Goal: Task Accomplishment & Management: Manage account settings

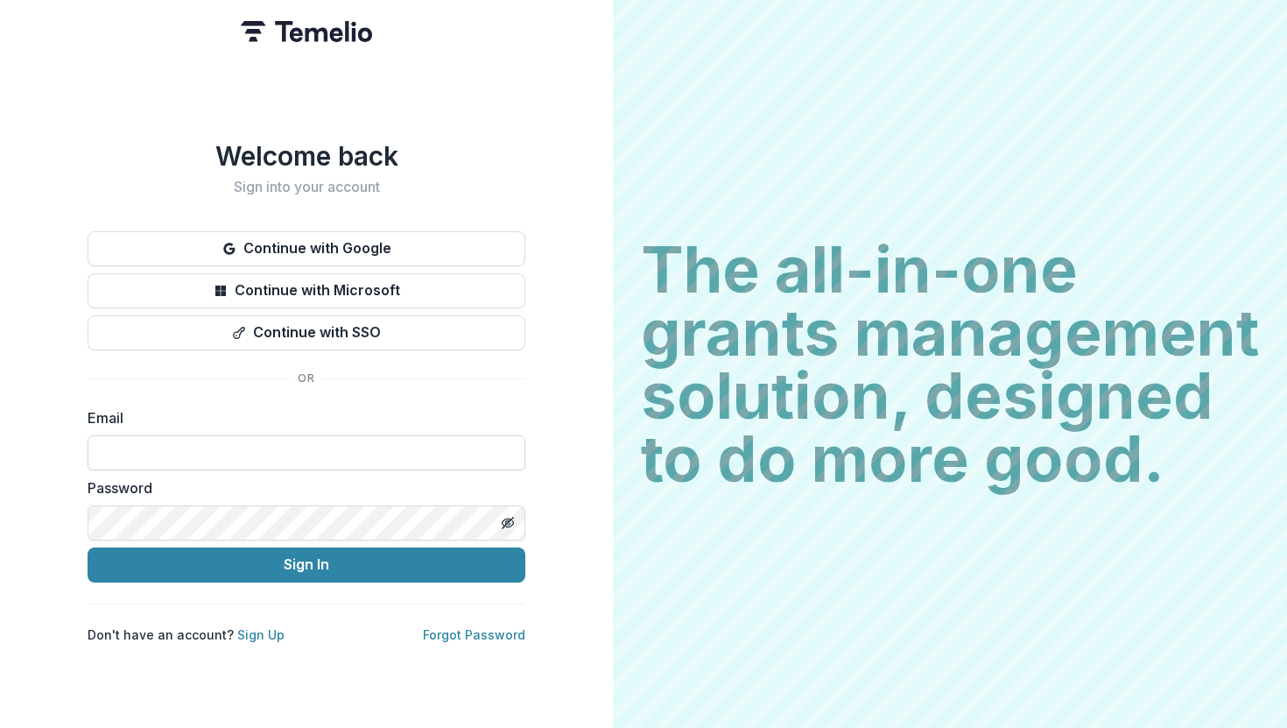
click at [233, 449] on input at bounding box center [307, 452] width 438 height 35
click at [249, 485] on label "Password" at bounding box center [301, 487] width 427 height 21
click at [254, 452] on input at bounding box center [307, 452] width 438 height 35
type input "**********"
click at [254, 480] on label "Password" at bounding box center [301, 487] width 427 height 21
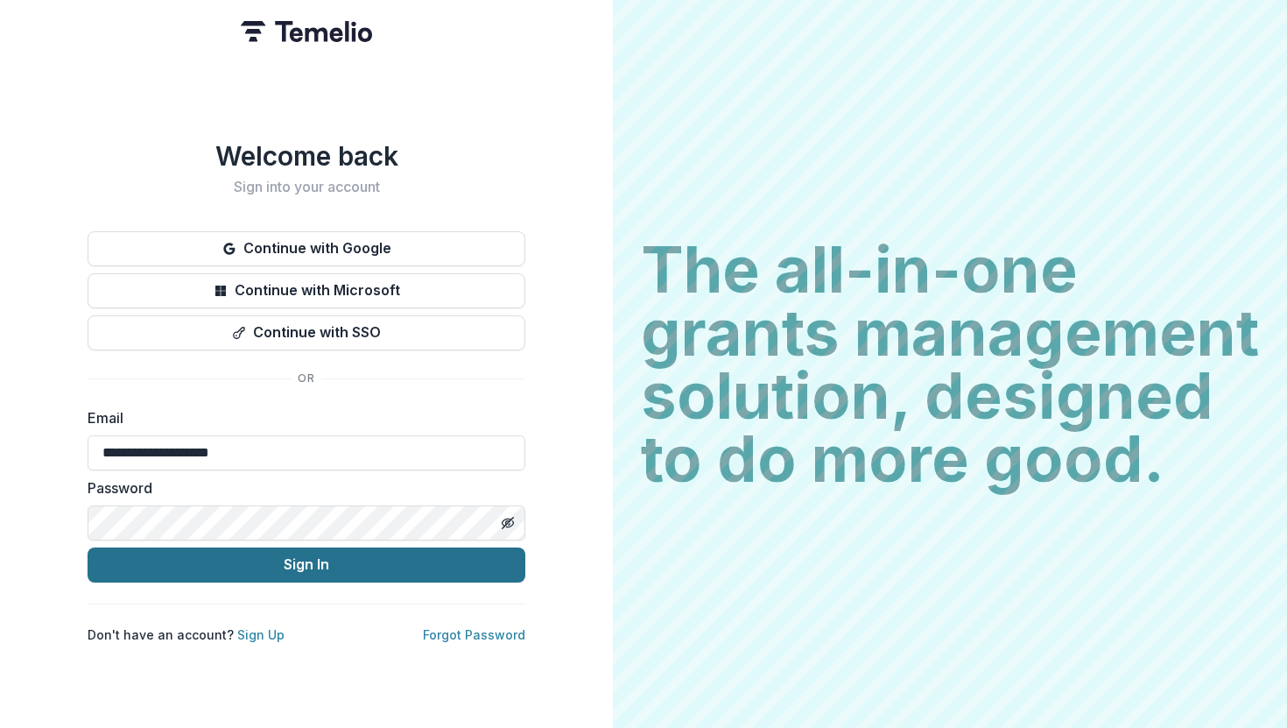
click at [266, 550] on button "Sign In" at bounding box center [307, 564] width 438 height 35
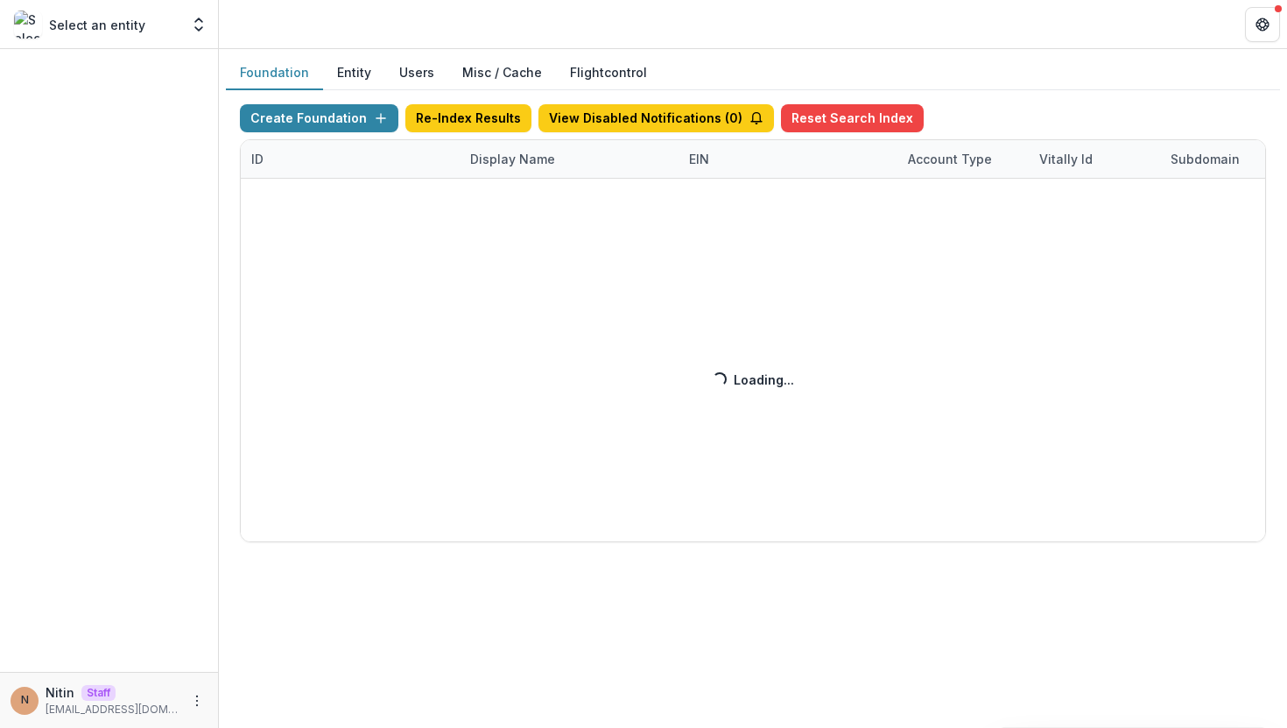
click at [516, 158] on div "Create Foundation Re-Index Results View Disabled Notifications ( 0 ) Reset Sear…" at bounding box center [753, 323] width 1026 height 438
drag, startPoint x: 945, startPoint y: 99, endPoint x: 411, endPoint y: 51, distance: 535.3
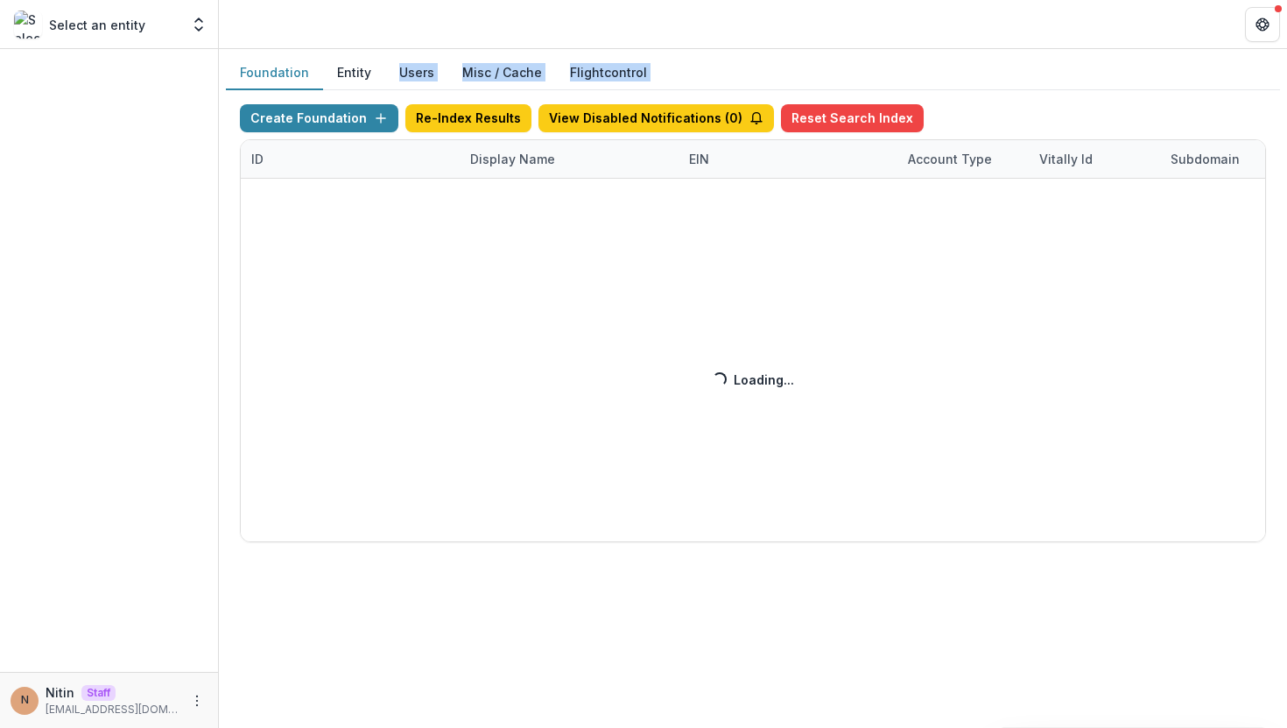
click at [411, 51] on div "Foundation Entity Users Misc / Cache Flightcontrol Create Foundation Re-Index R…" at bounding box center [753, 306] width 1068 height 514
click at [672, 73] on div "Foundation Entity Users Misc / Cache Flightcontrol" at bounding box center [753, 73] width 1054 height 34
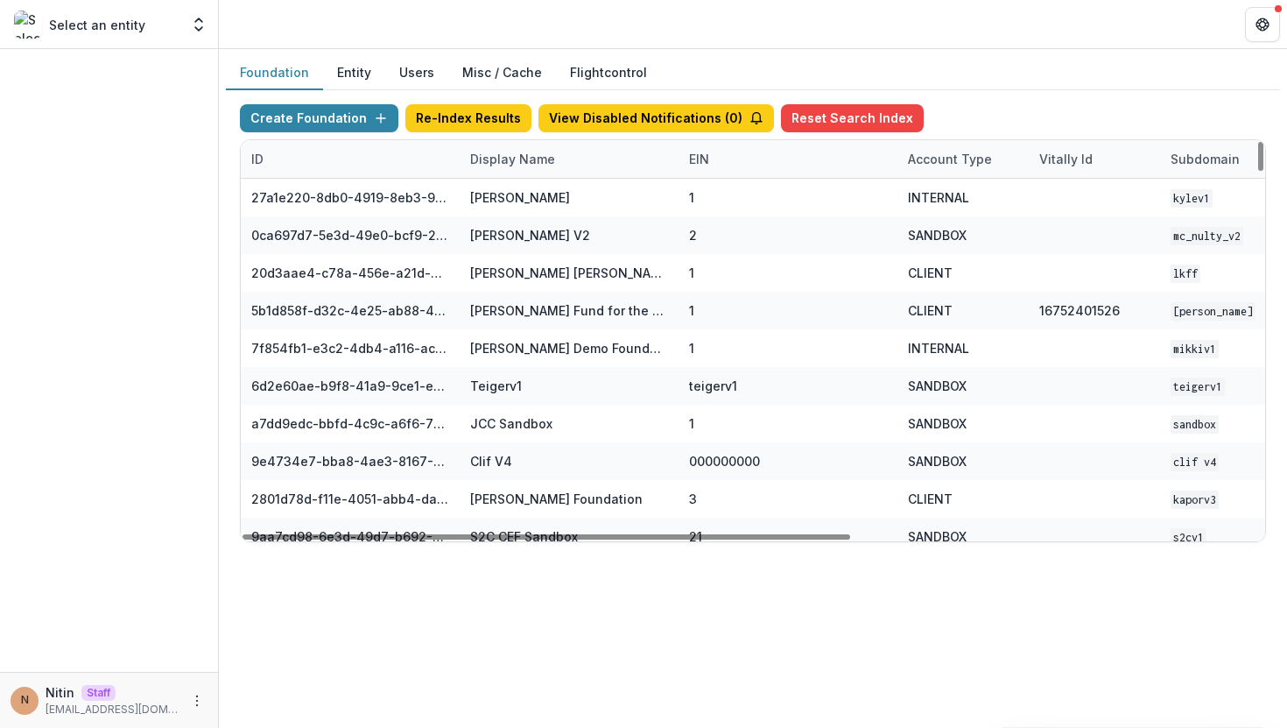
click at [497, 164] on div "Display Name" at bounding box center [513, 159] width 106 height 18
click at [523, 196] on input at bounding box center [568, 199] width 210 height 28
type input "*"
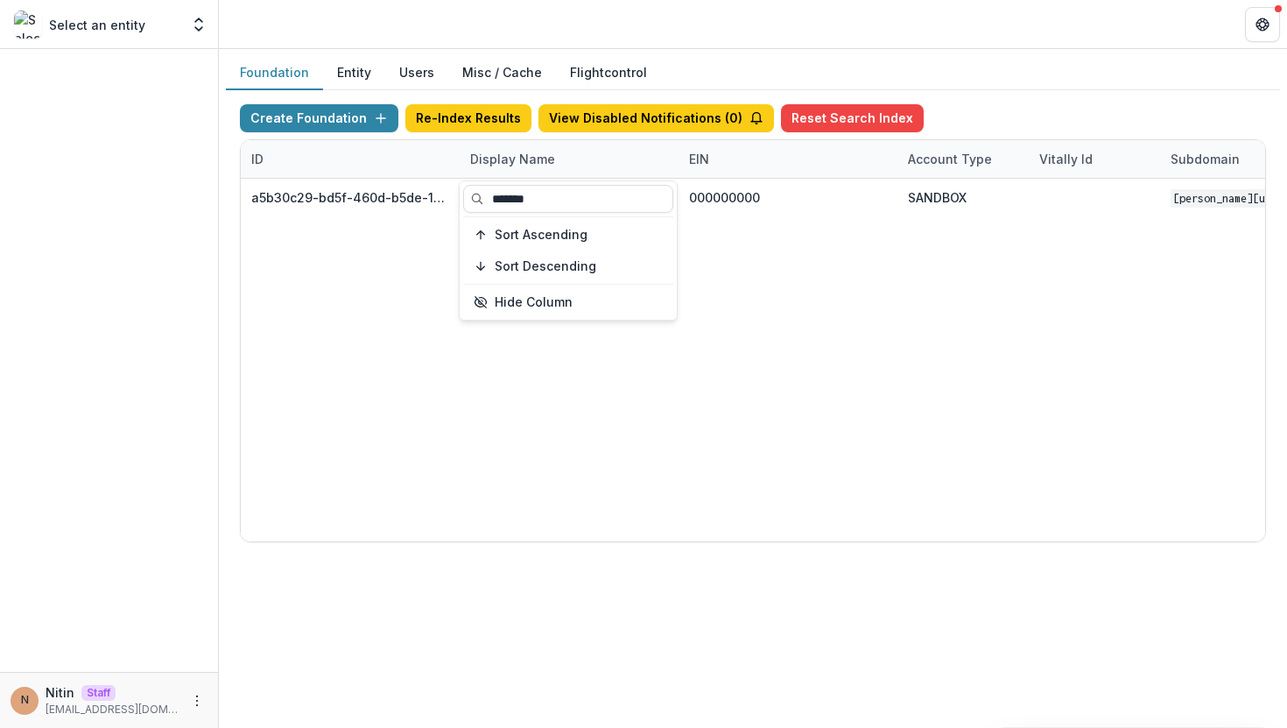
type input "*******"
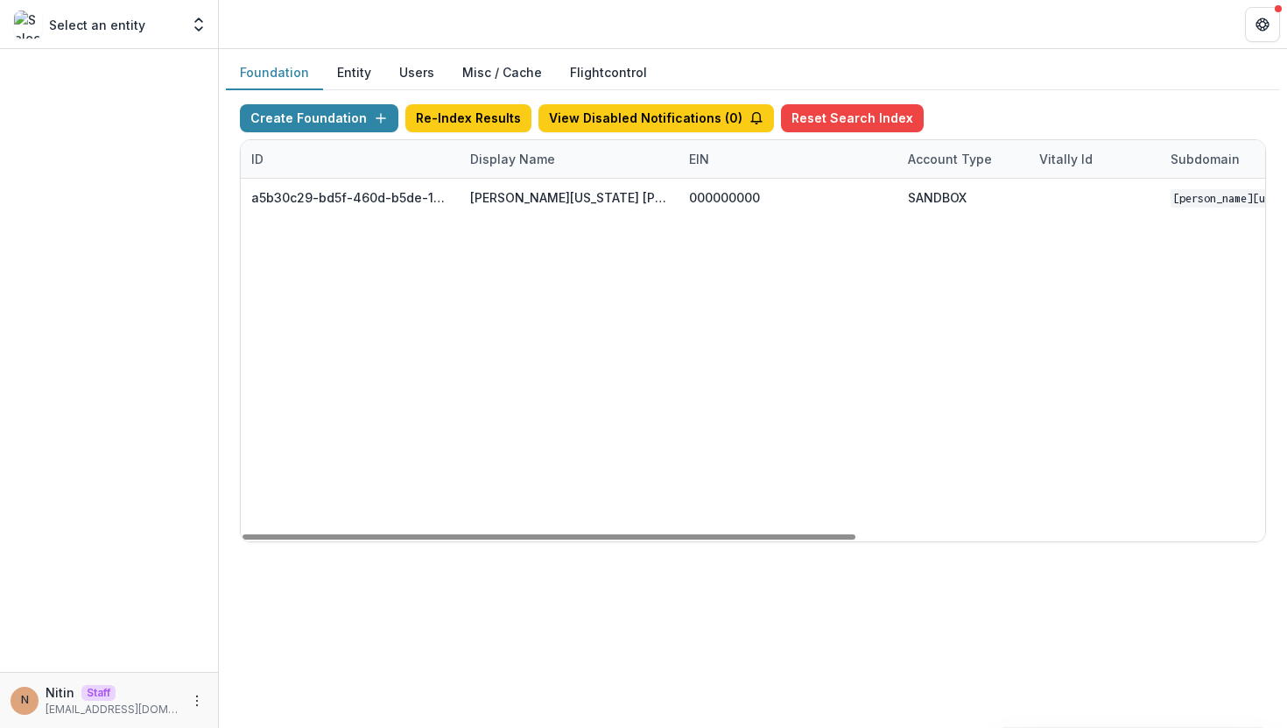
click at [598, 418] on div "a5b30c29-bd5f-460d-b5de-10f91c4c8fbf [PERSON_NAME][US_STATE] [PERSON_NAME] Work…" at bounding box center [1094, 360] width 1707 height 362
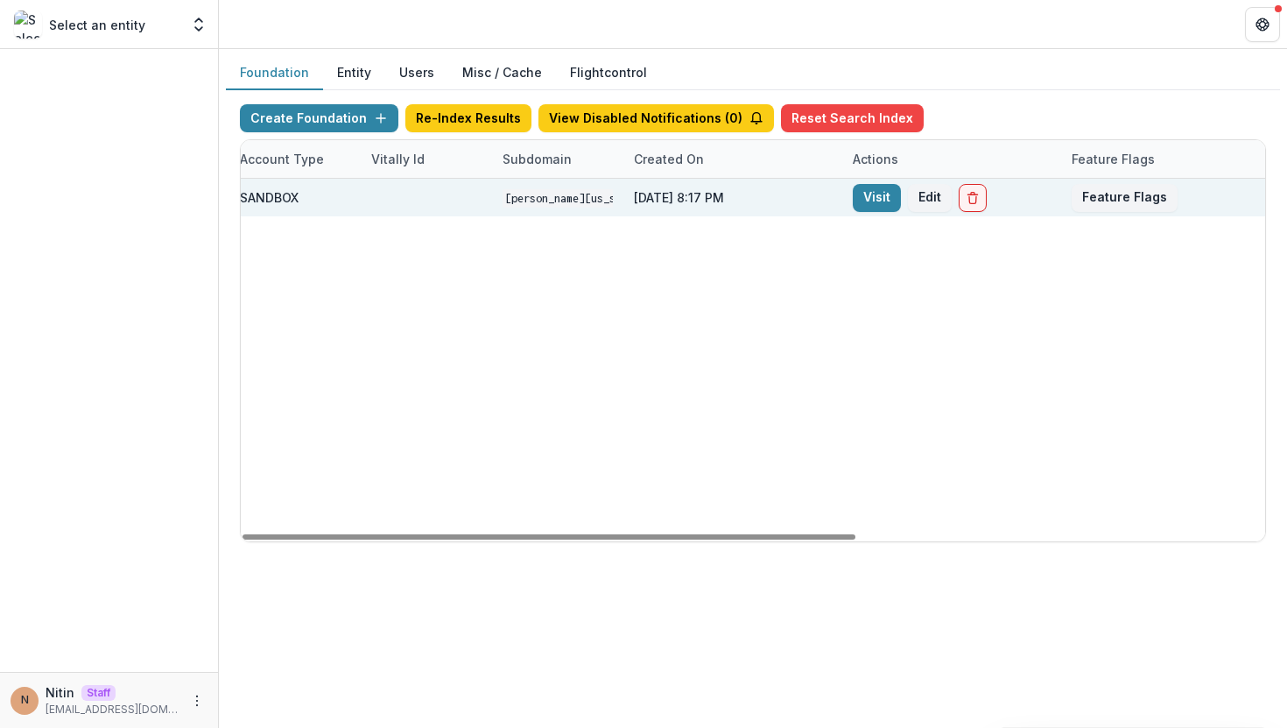
scroll to position [0, 683]
click at [845, 207] on link "Visit" at bounding box center [862, 198] width 48 height 28
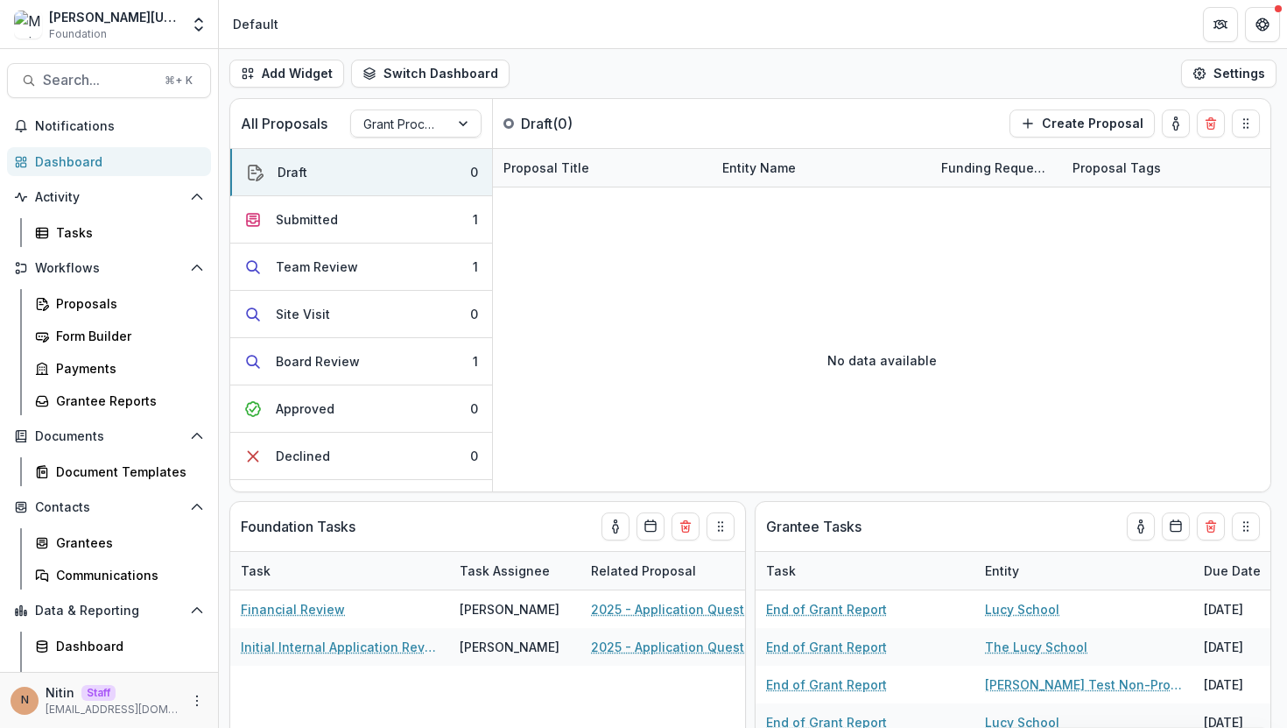
click at [142, 17] on div "[PERSON_NAME][US_STATE] [PERSON_NAME] Workflow Sandbox" at bounding box center [114, 17] width 130 height 18
click at [193, 25] on icon "Open entity switcher" at bounding box center [199, 25] width 18 height 18
click at [193, 53] on div "Team Settings Admin Settings" at bounding box center [109, 68] width 219 height 38
click at [358, 209] on button "Submitted 1" at bounding box center [361, 219] width 262 height 47
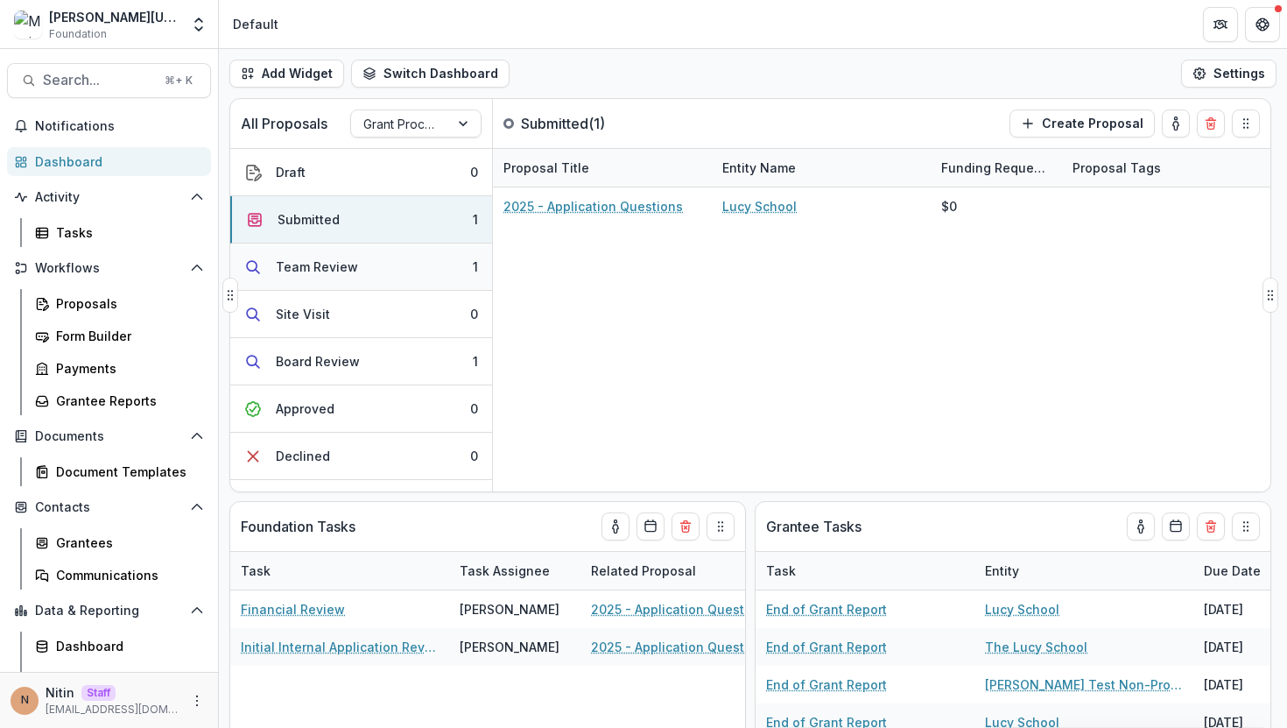
click at [365, 251] on button "Team Review 1" at bounding box center [361, 266] width 262 height 47
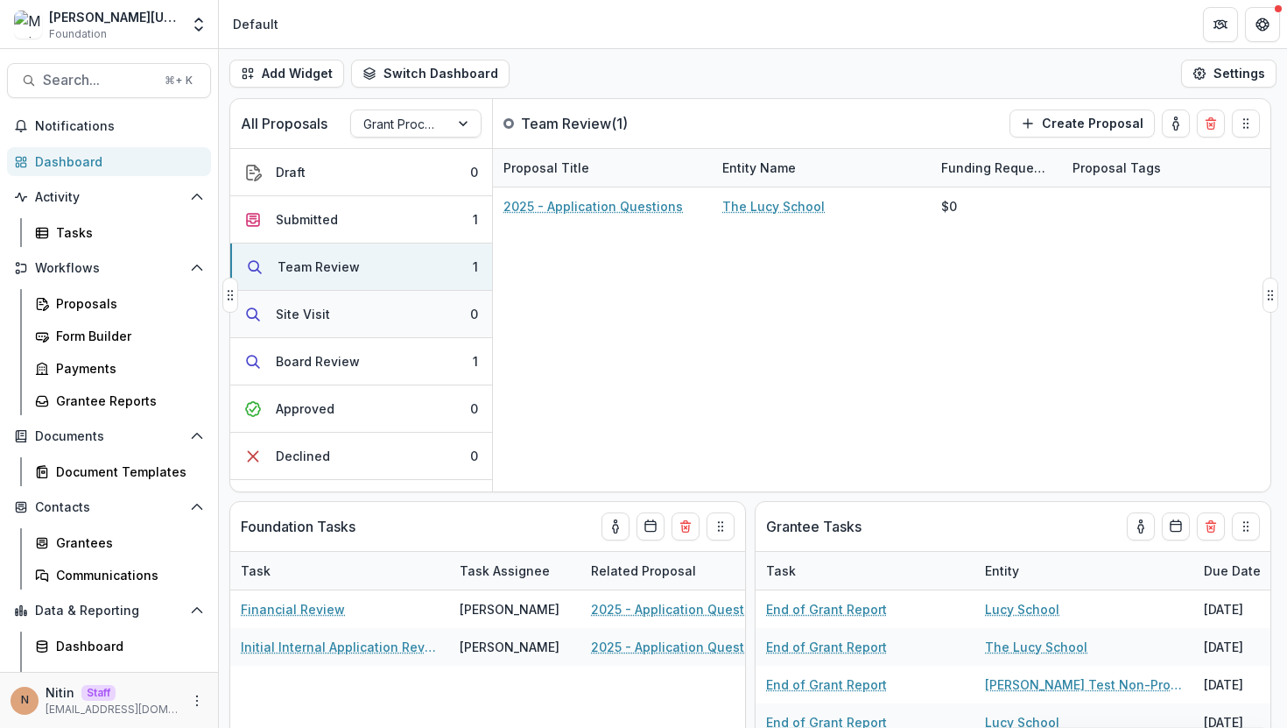
click at [365, 307] on button "Site Visit 0" at bounding box center [361, 314] width 262 height 47
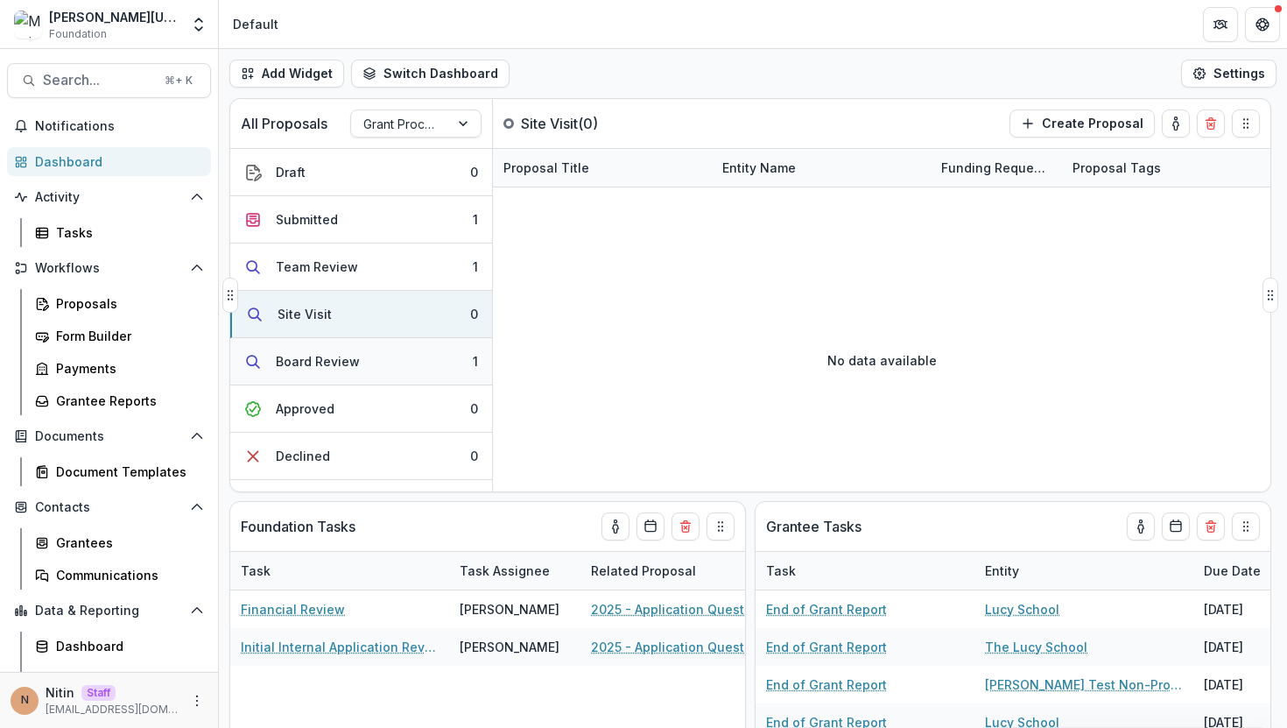
click at [367, 369] on button "Board Review 1" at bounding box center [361, 361] width 262 height 47
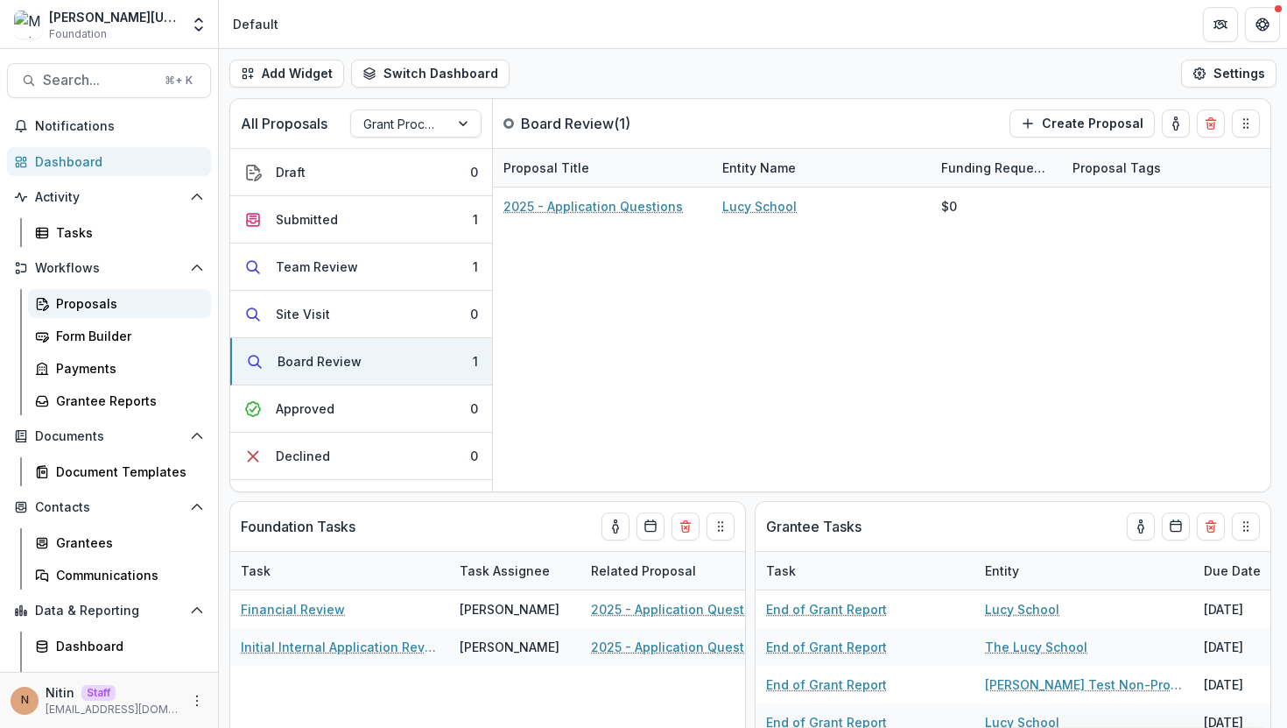
click at [106, 299] on div "Proposals" at bounding box center [126, 303] width 141 height 18
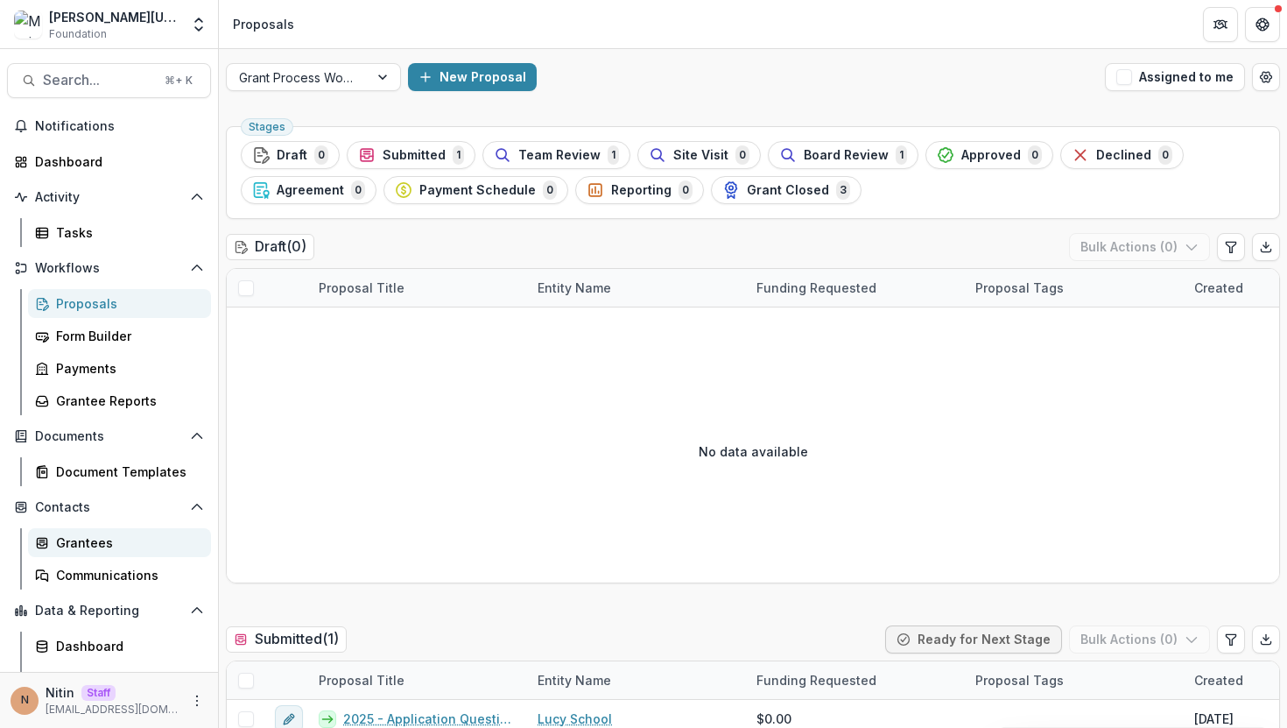
click at [120, 544] on div "Grantees" at bounding box center [126, 542] width 141 height 18
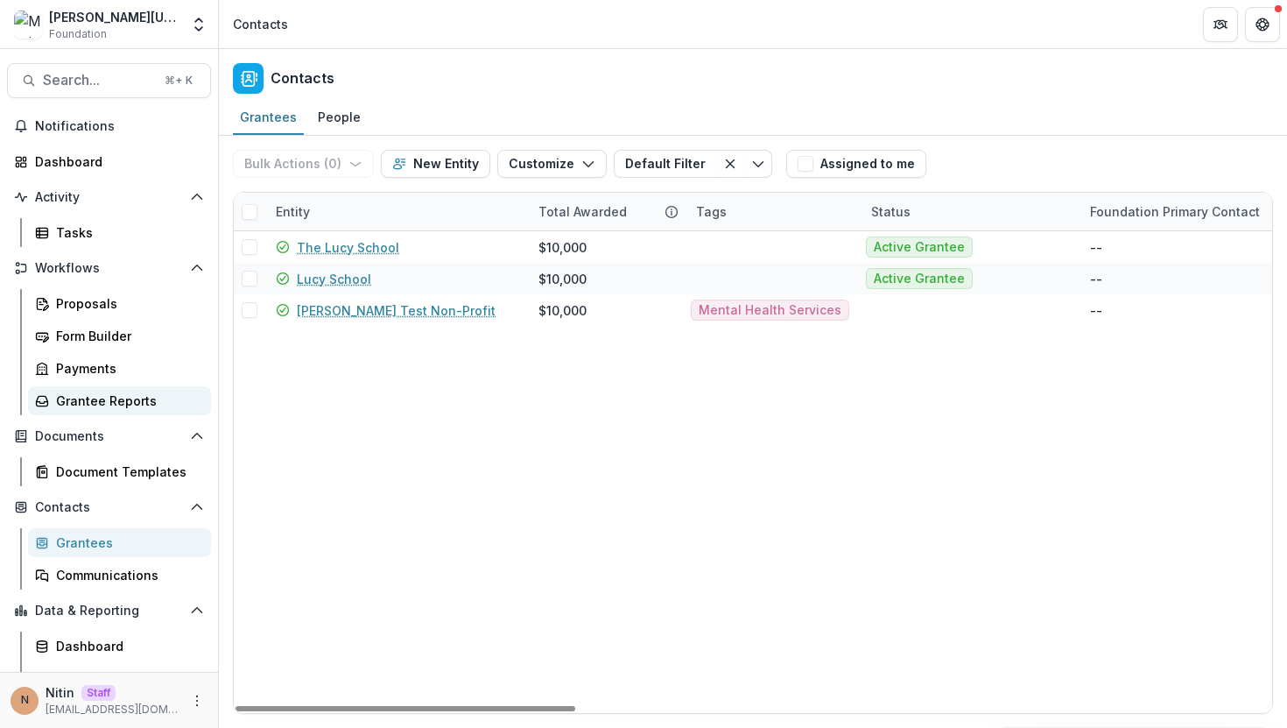
click at [111, 393] on div "Grantee Reports" at bounding box center [126, 400] width 141 height 18
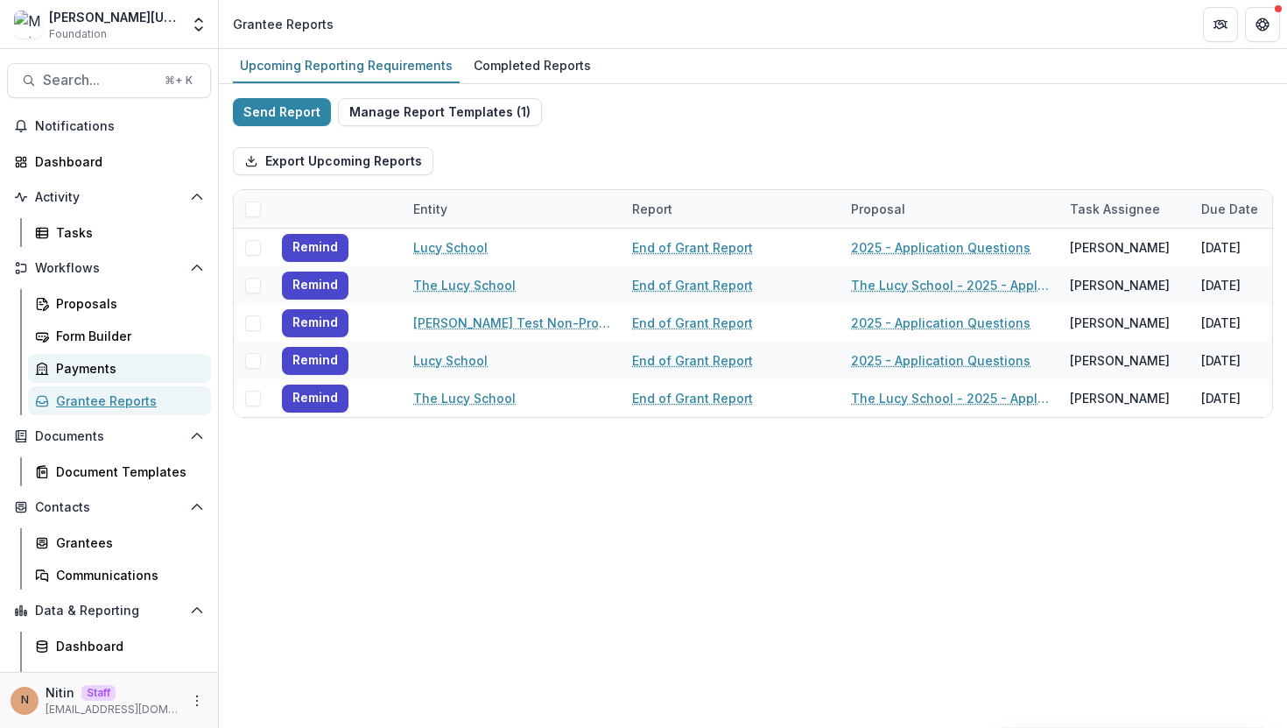
click at [129, 366] on div "Payments" at bounding box center [126, 368] width 141 height 18
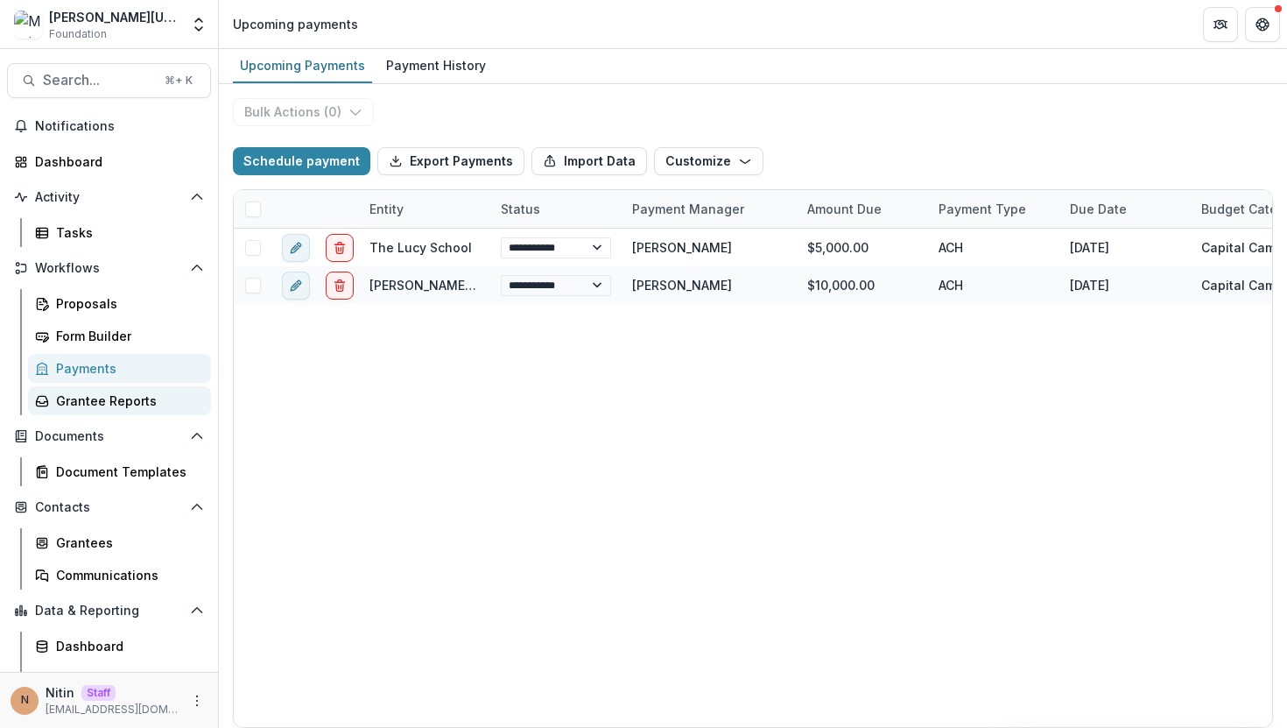
click at [130, 398] on div "Grantee Reports" at bounding box center [126, 400] width 141 height 18
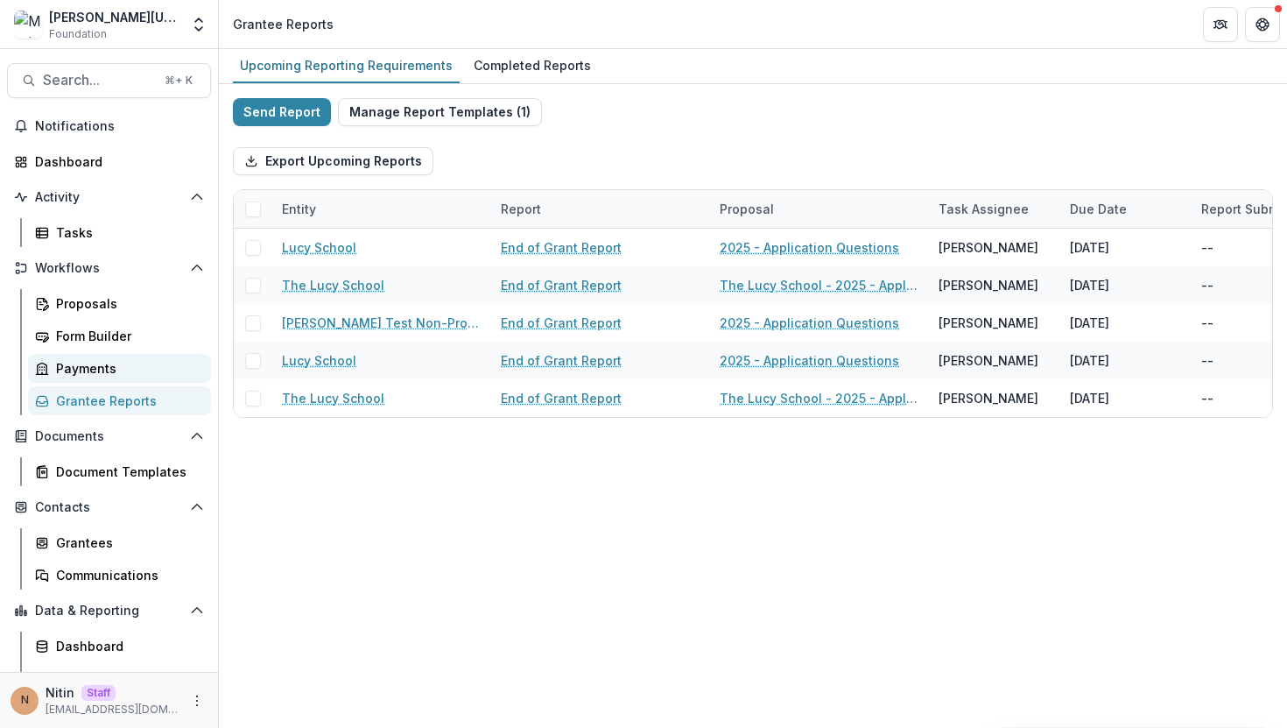
click at [147, 375] on div "Payments" at bounding box center [126, 368] width 141 height 18
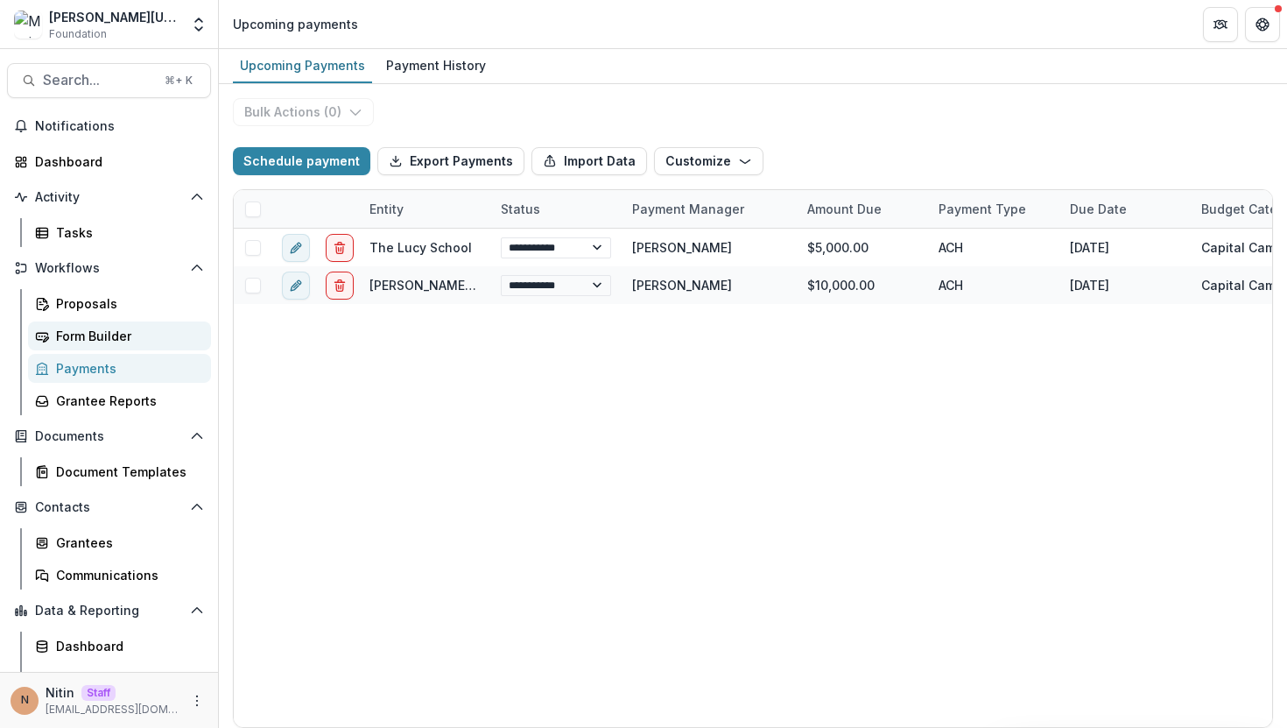
click at [165, 339] on div "Form Builder" at bounding box center [126, 336] width 141 height 18
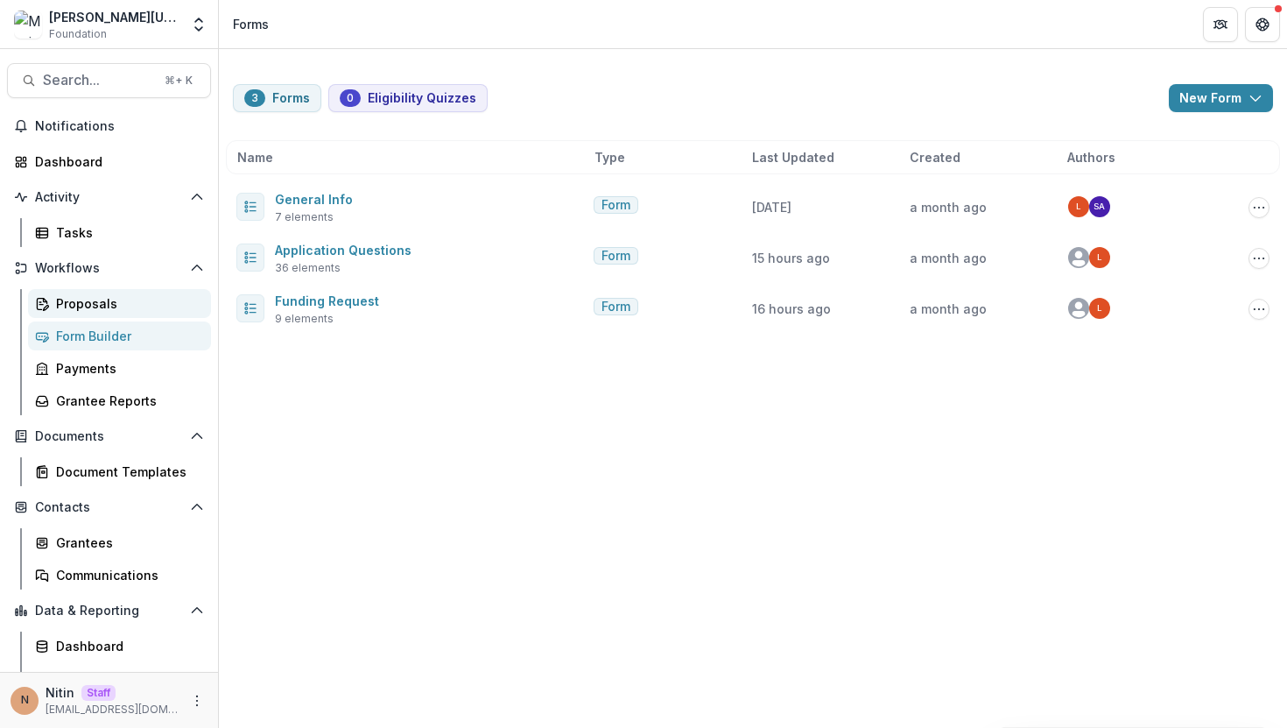
click at [106, 313] on link "Proposals" at bounding box center [119, 303] width 183 height 29
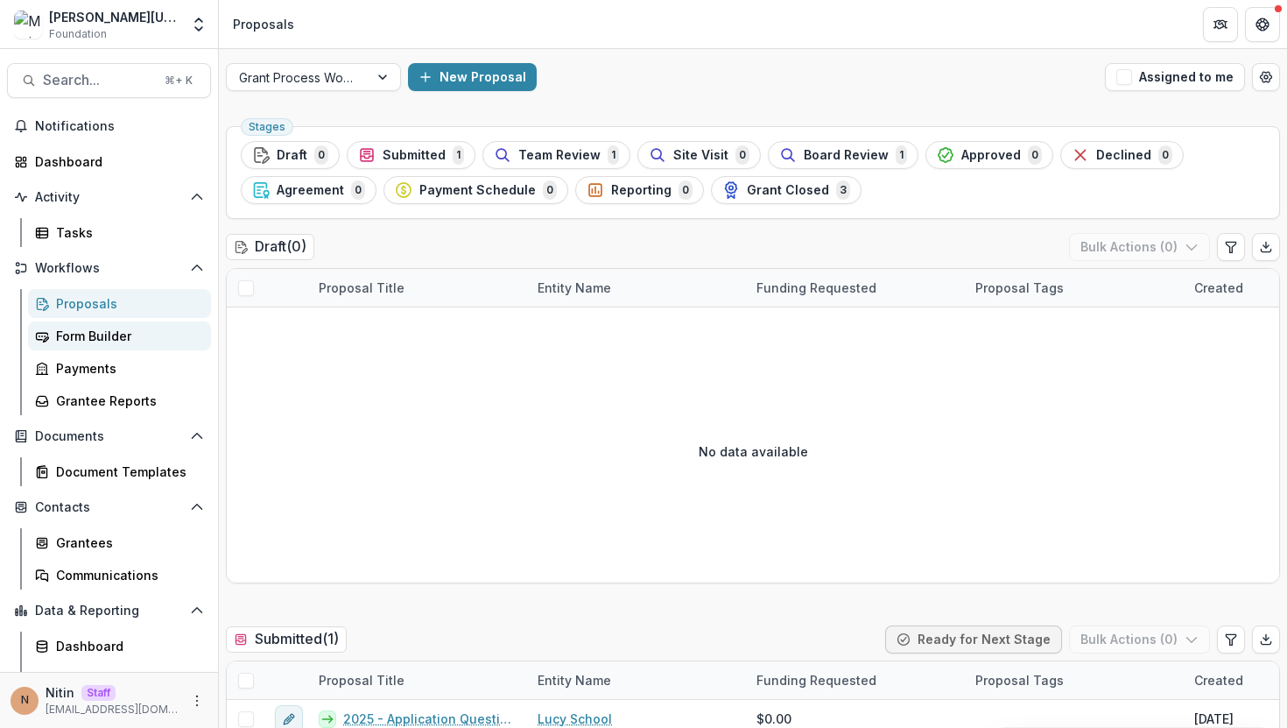
click at [116, 341] on div "Form Builder" at bounding box center [126, 336] width 141 height 18
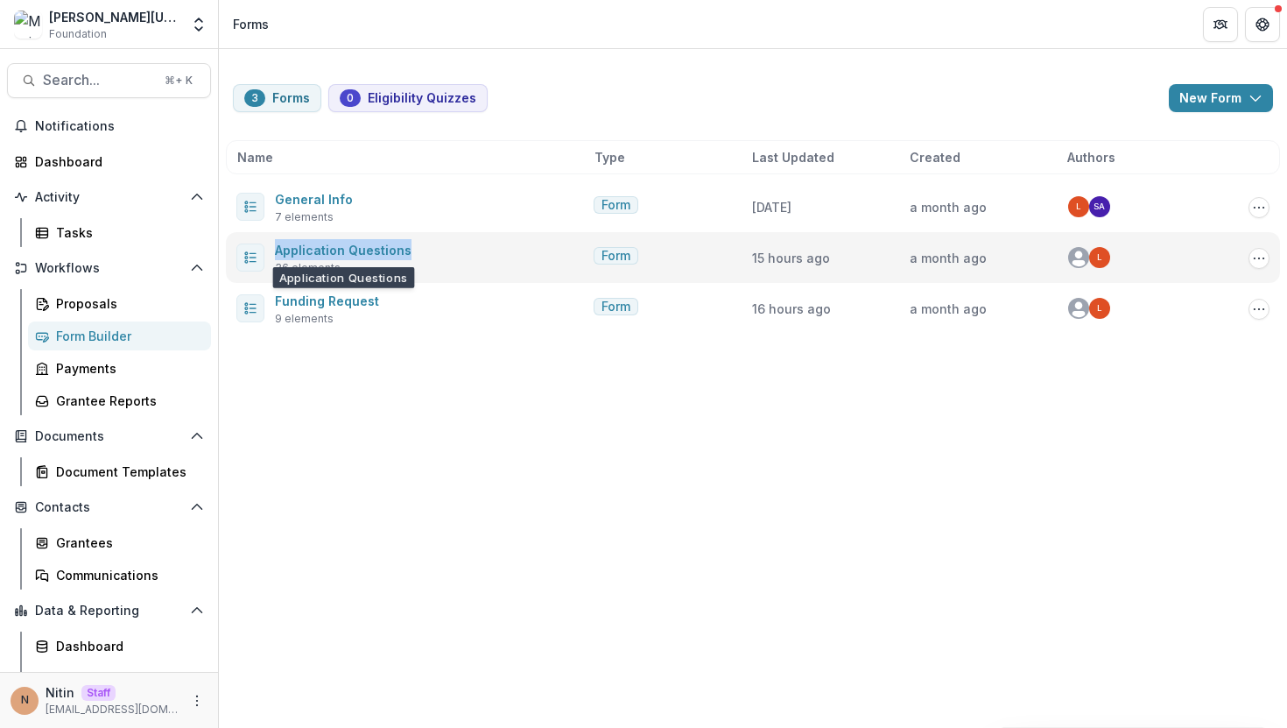
drag, startPoint x: 436, startPoint y: 250, endPoint x: 271, endPoint y: 250, distance: 165.5
click at [271, 250] on div "Application Questions 36 elements" at bounding box center [411, 257] width 350 height 37
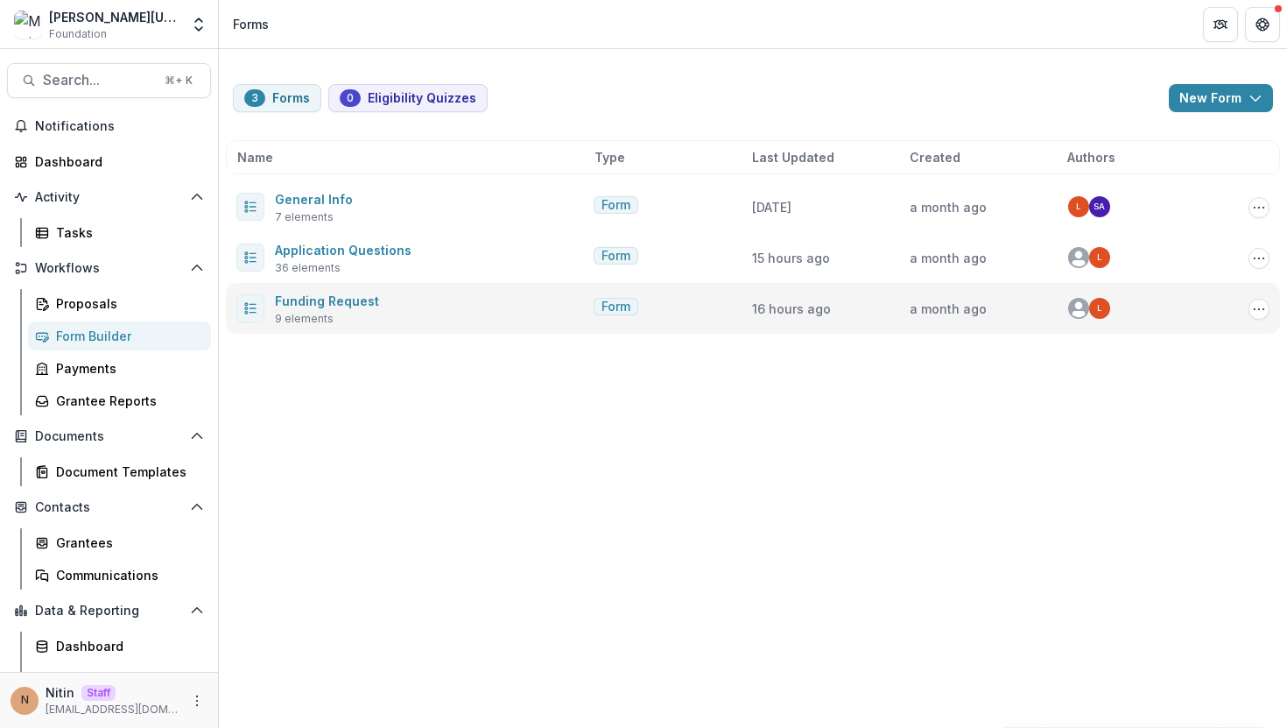
click at [346, 332] on div "Funding Request 9 elements Form 16 hours ago a month ago L Edit Duplicate Send …" at bounding box center [753, 308] width 1054 height 51
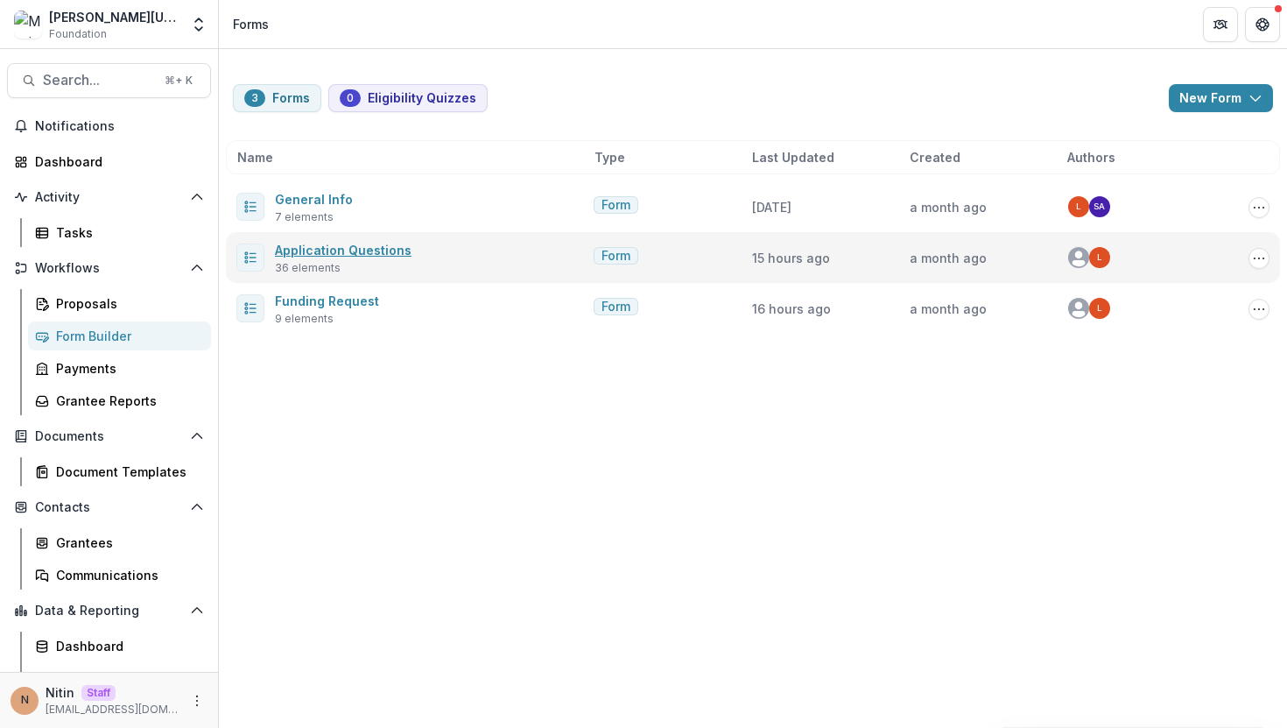
click at [379, 252] on link "Application Questions" at bounding box center [343, 250] width 137 height 15
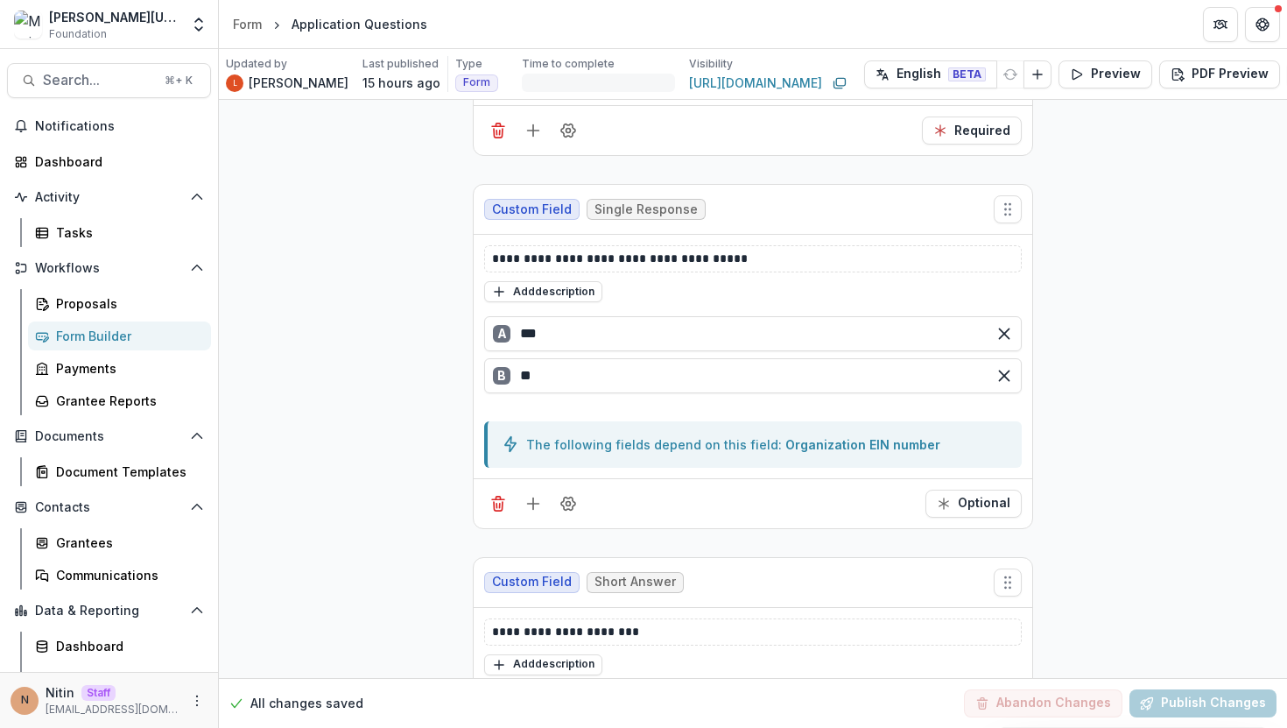
scroll to position [1075, 0]
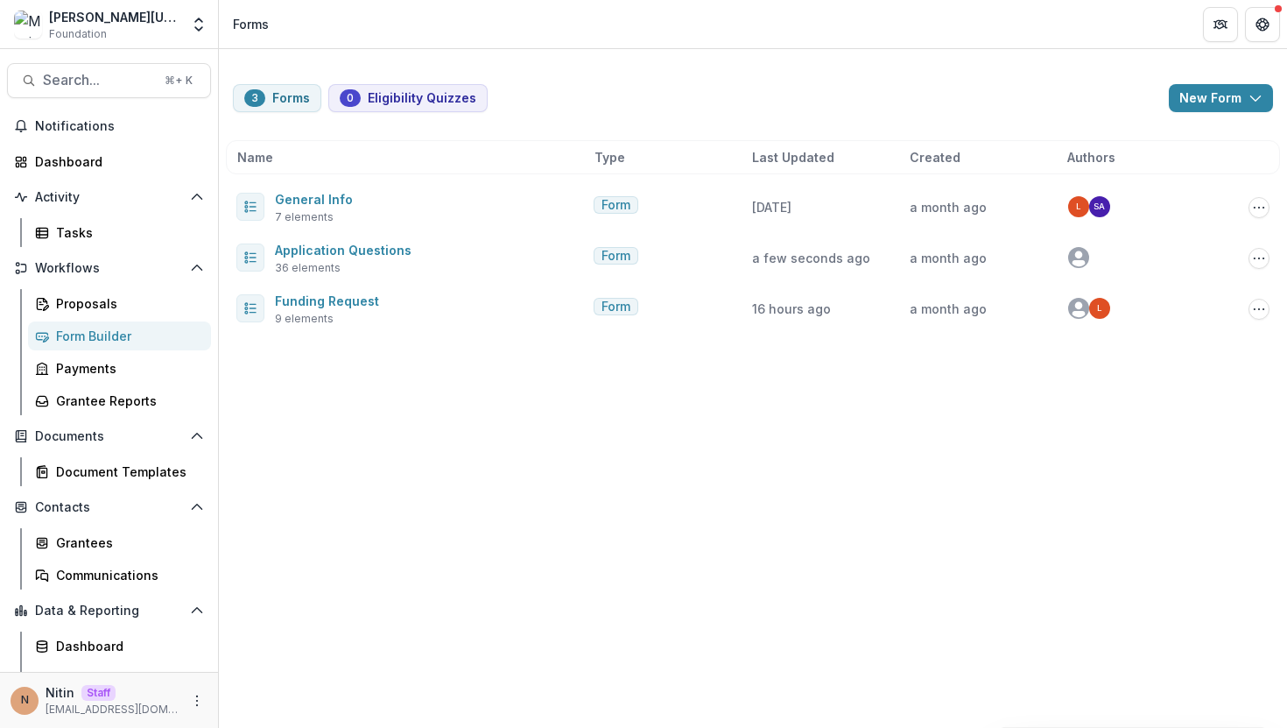
click at [168, 451] on div "Documents Document Templates" at bounding box center [109, 454] width 218 height 64
click at [184, 443] on button "Documents" at bounding box center [109, 436] width 204 height 28
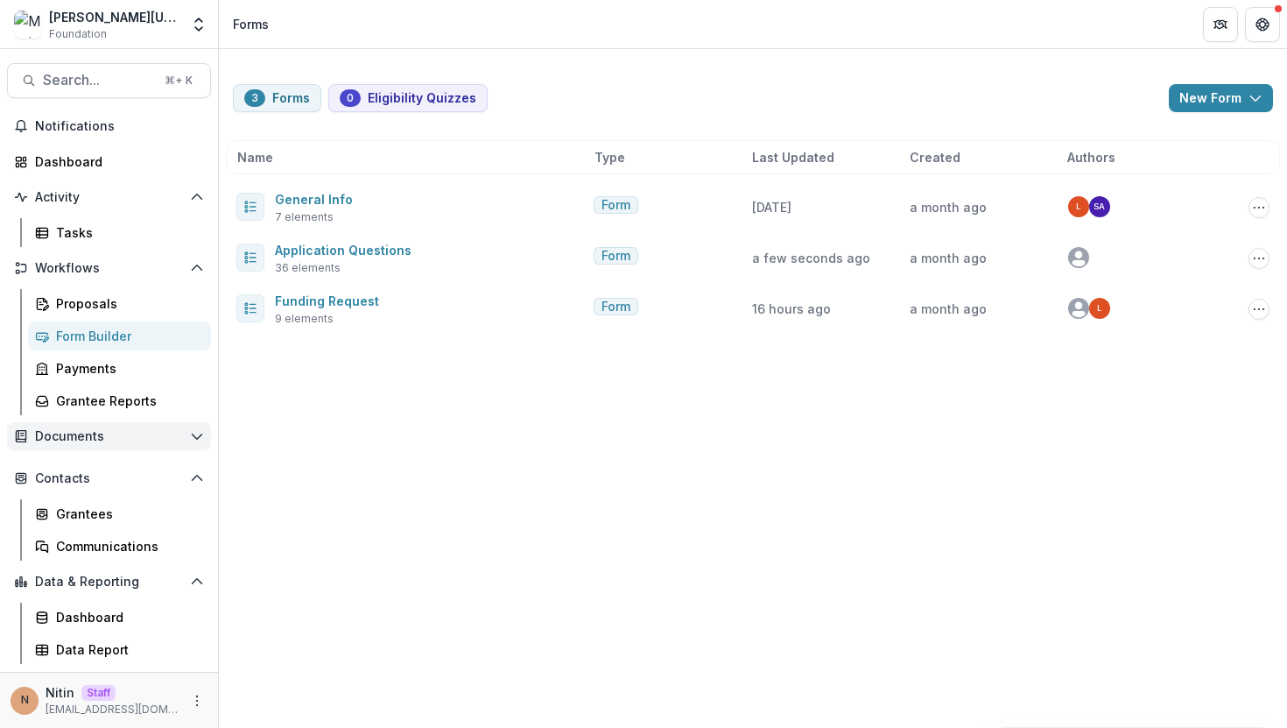
click at [184, 443] on button "Documents" at bounding box center [109, 436] width 204 height 28
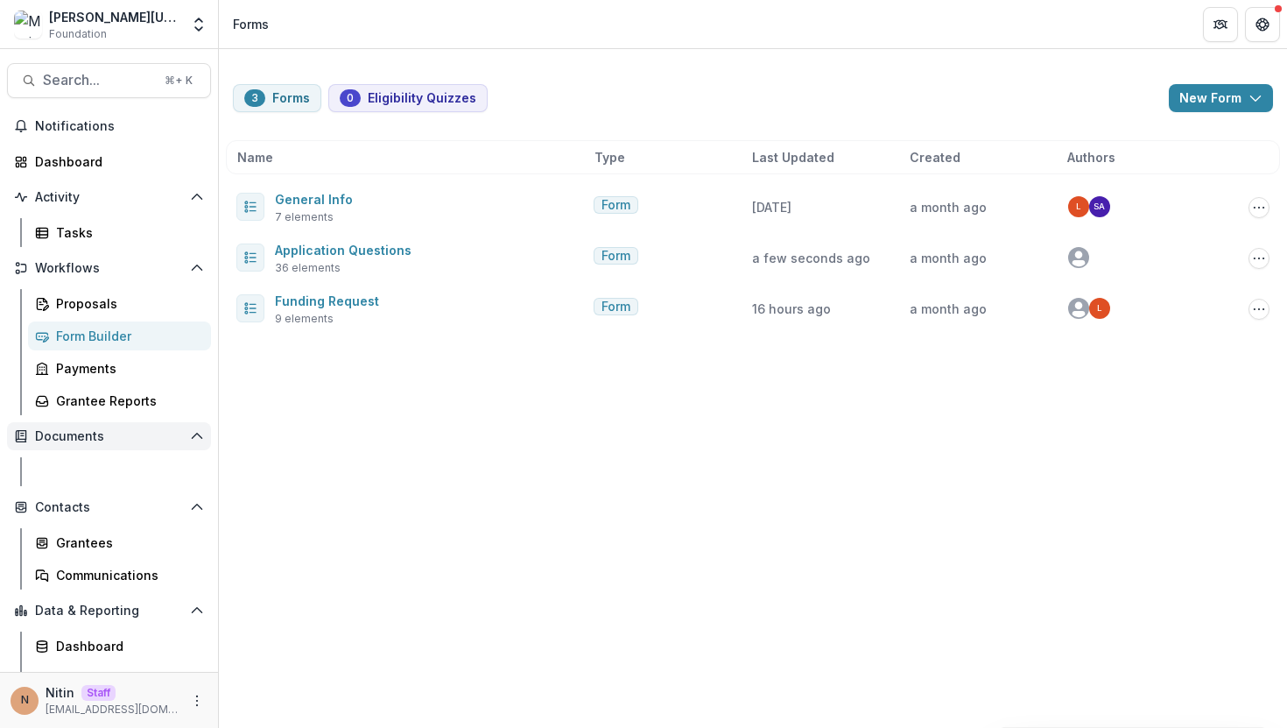
click at [184, 443] on button "Documents" at bounding box center [109, 436] width 204 height 28
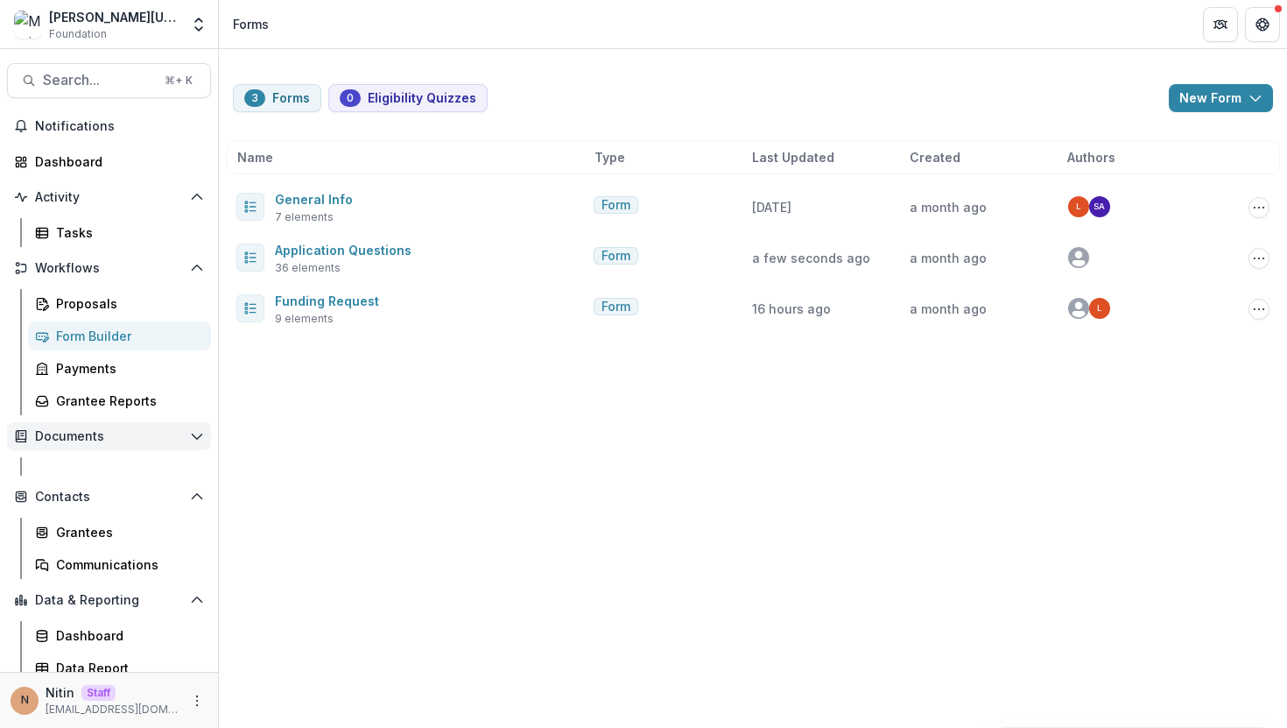
click at [184, 443] on button "Documents" at bounding box center [109, 436] width 204 height 28
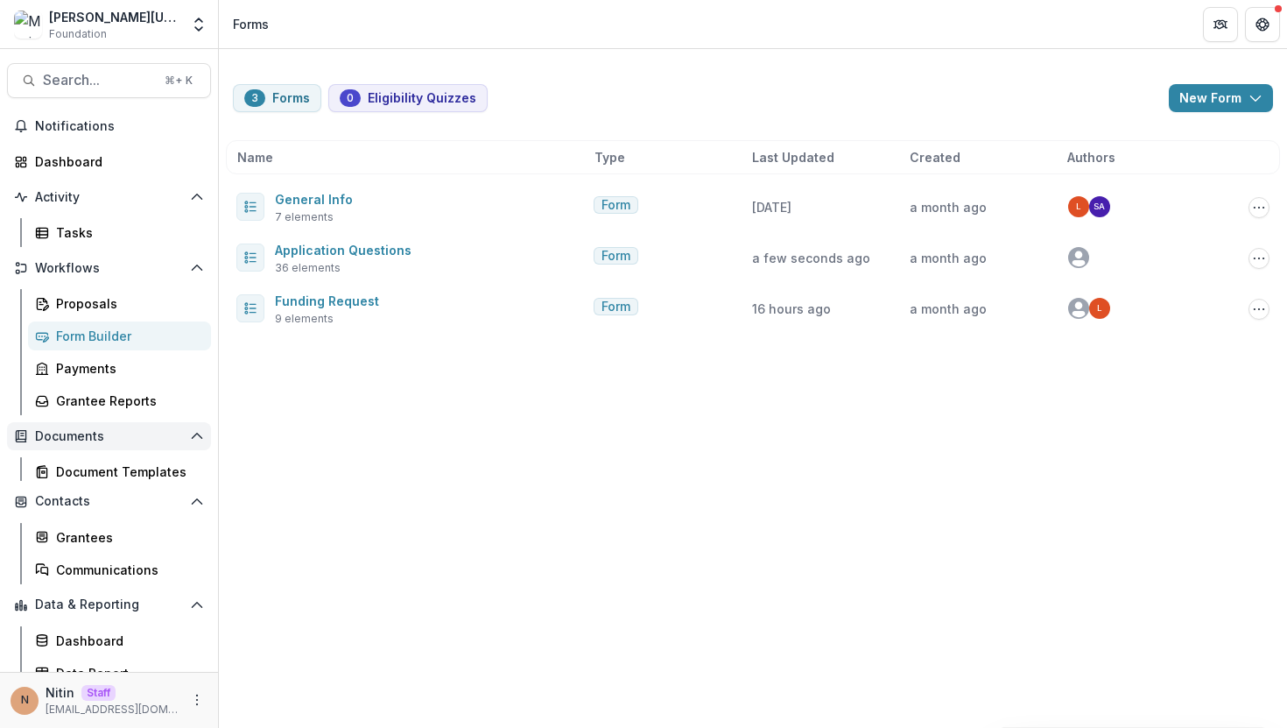
click at [184, 443] on button "Documents" at bounding box center [109, 436] width 204 height 28
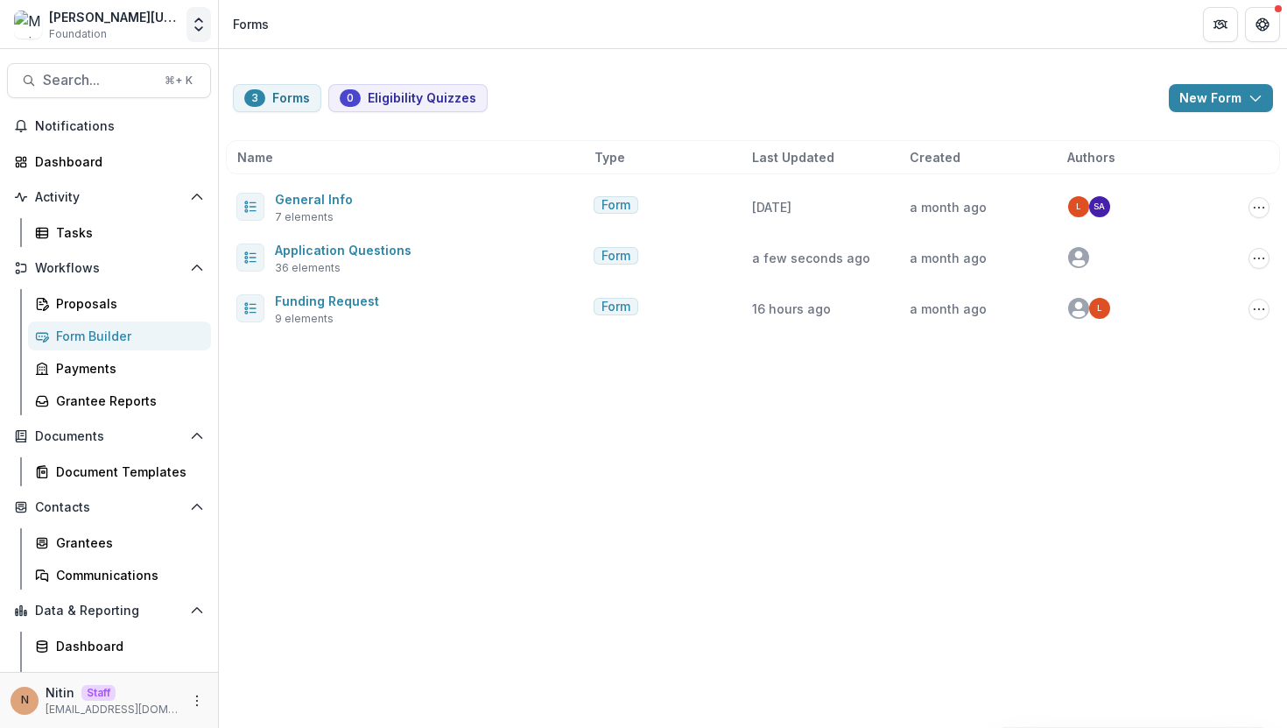
click at [197, 33] on button "Open entity switcher" at bounding box center [198, 24] width 25 height 35
click at [213, 73] on link "Admin Settings" at bounding box center [109, 67] width 210 height 29
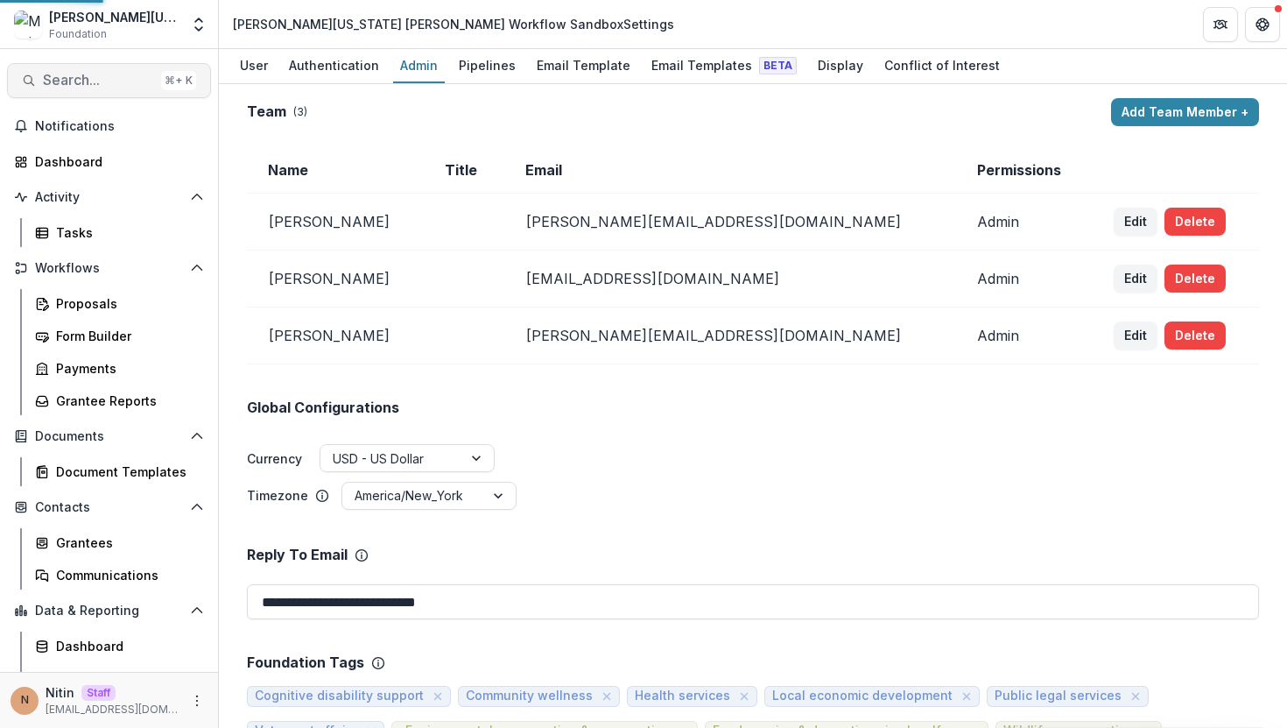
click at [200, 73] on button "Search... ⌘ + K" at bounding box center [109, 80] width 204 height 35
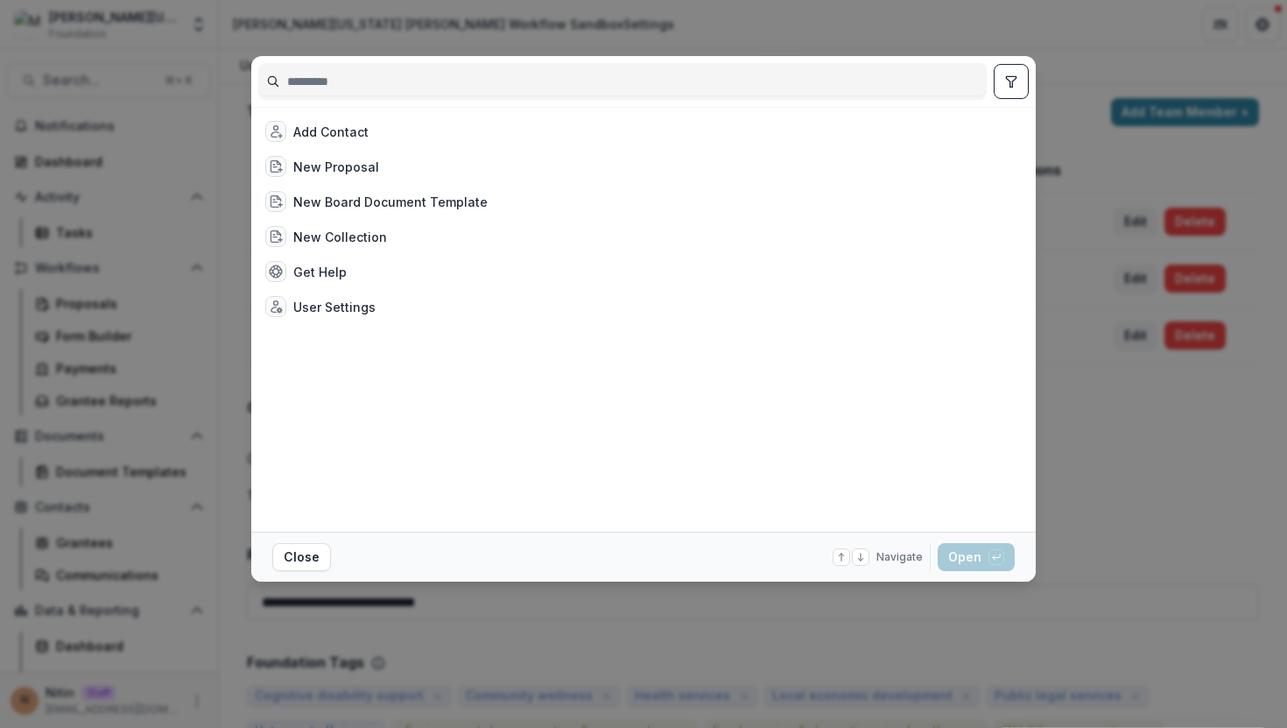
click at [383, 32] on div "Add Contact New Proposal New Board Document Template New Collection Get Help Us…" at bounding box center [643, 364] width 1287 height 728
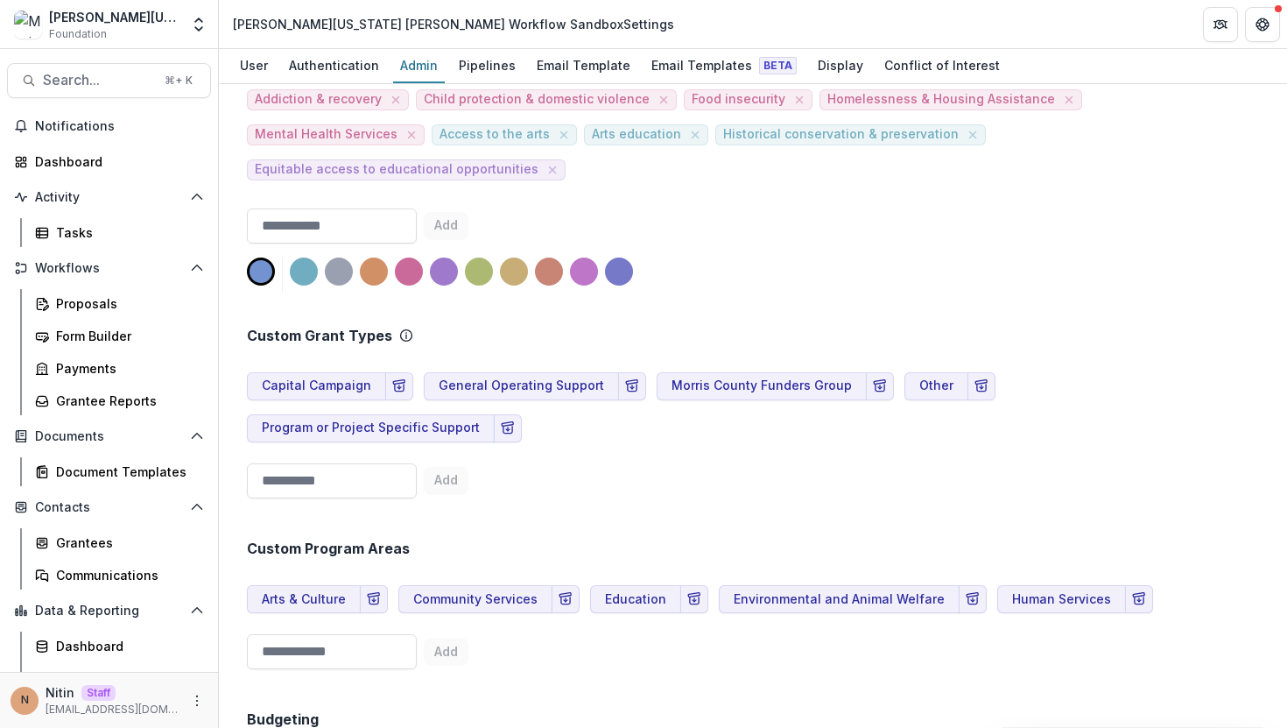
scroll to position [678, 0]
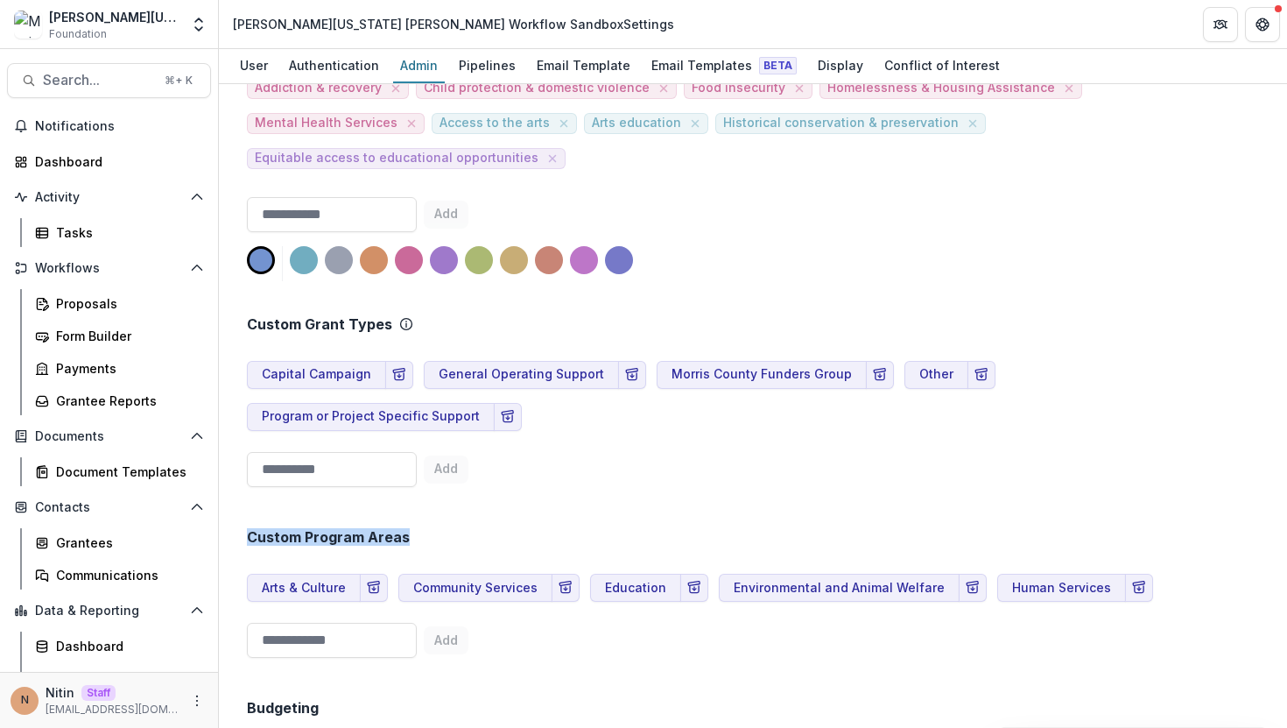
drag, startPoint x: 241, startPoint y: 506, endPoint x: 511, endPoint y: 505, distance: 270.5
click at [511, 529] on div "Custom Program Areas" at bounding box center [753, 537] width 1012 height 17
drag, startPoint x: 237, startPoint y: 548, endPoint x: 1131, endPoint y: 575, distance: 894.3
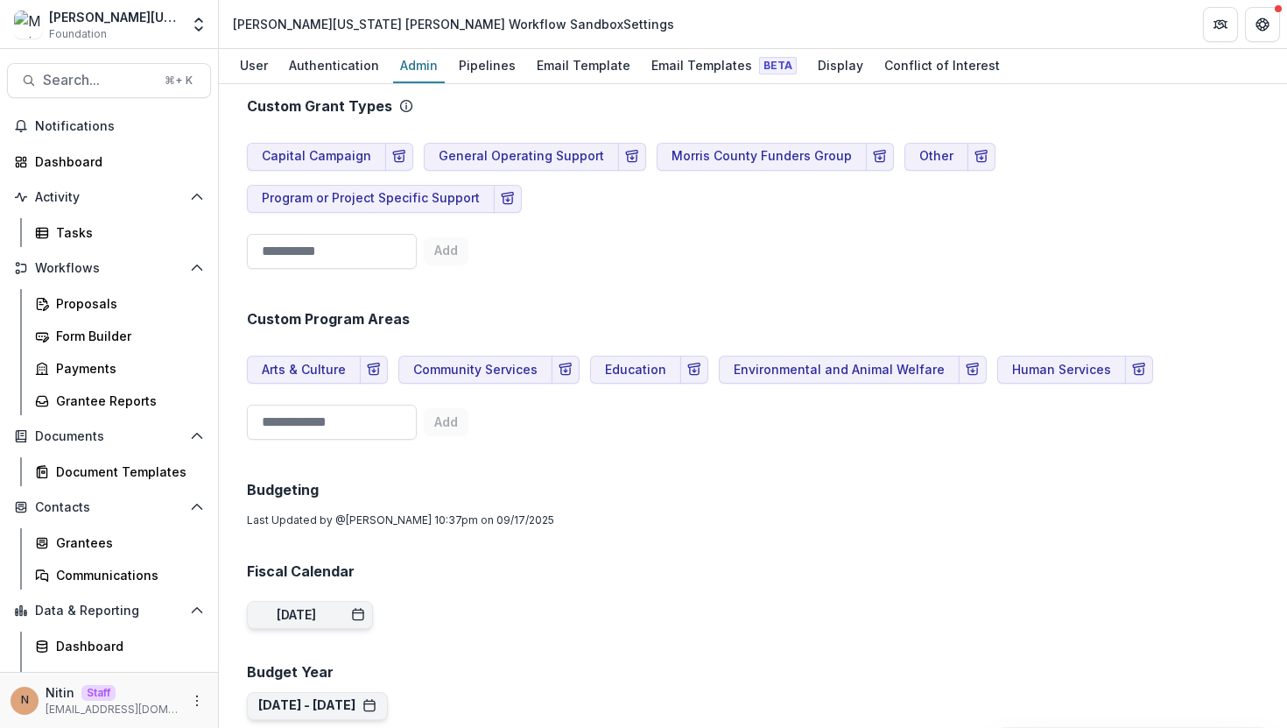
scroll to position [902, 0]
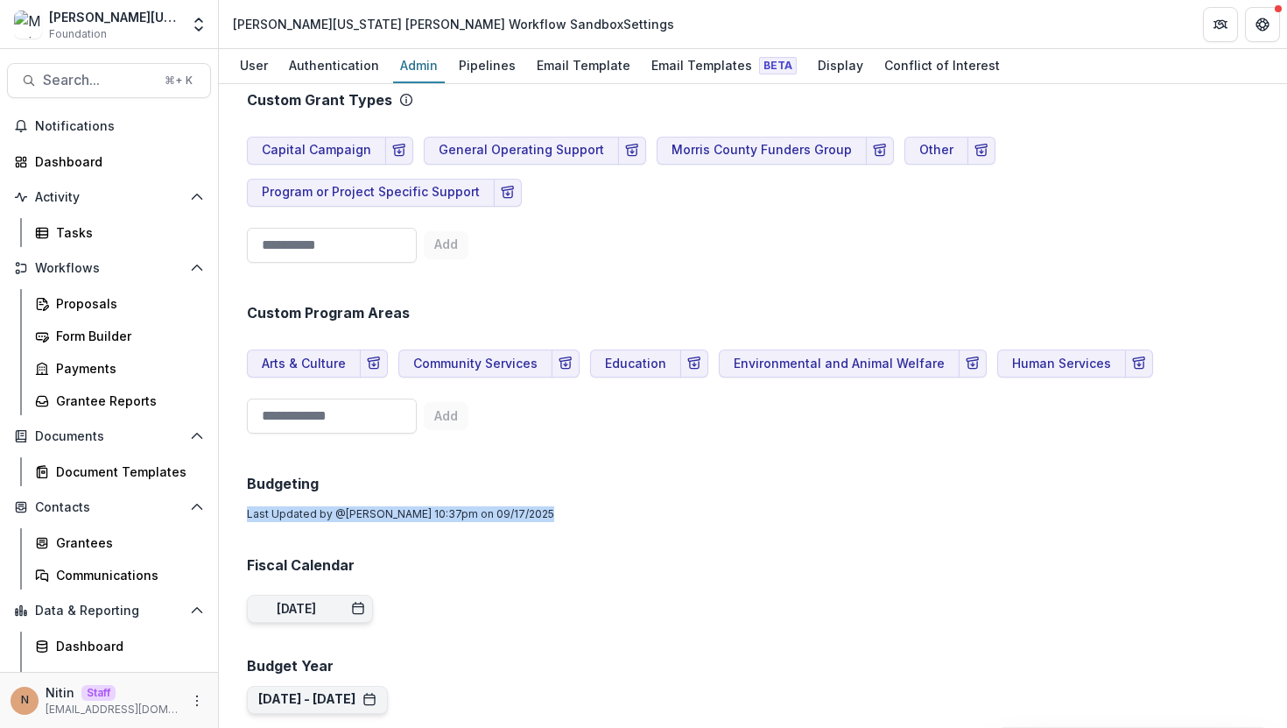
drag, startPoint x: 524, startPoint y: 486, endPoint x: 244, endPoint y: 481, distance: 280.2
drag, startPoint x: 284, startPoint y: 480, endPoint x: 590, endPoint y: 480, distance: 306.4
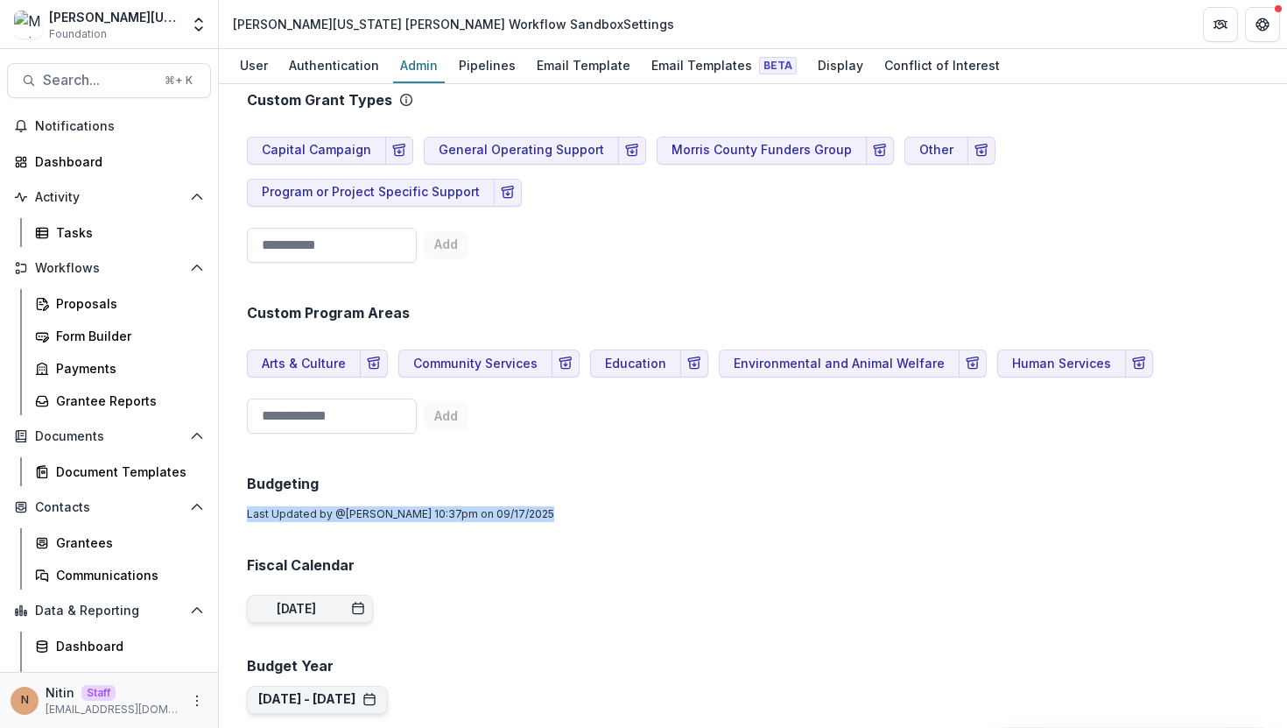
click at [590, 506] on p "Last Updated by @ Lucy 10:37pm [DATE]" at bounding box center [753, 514] width 1012 height 16
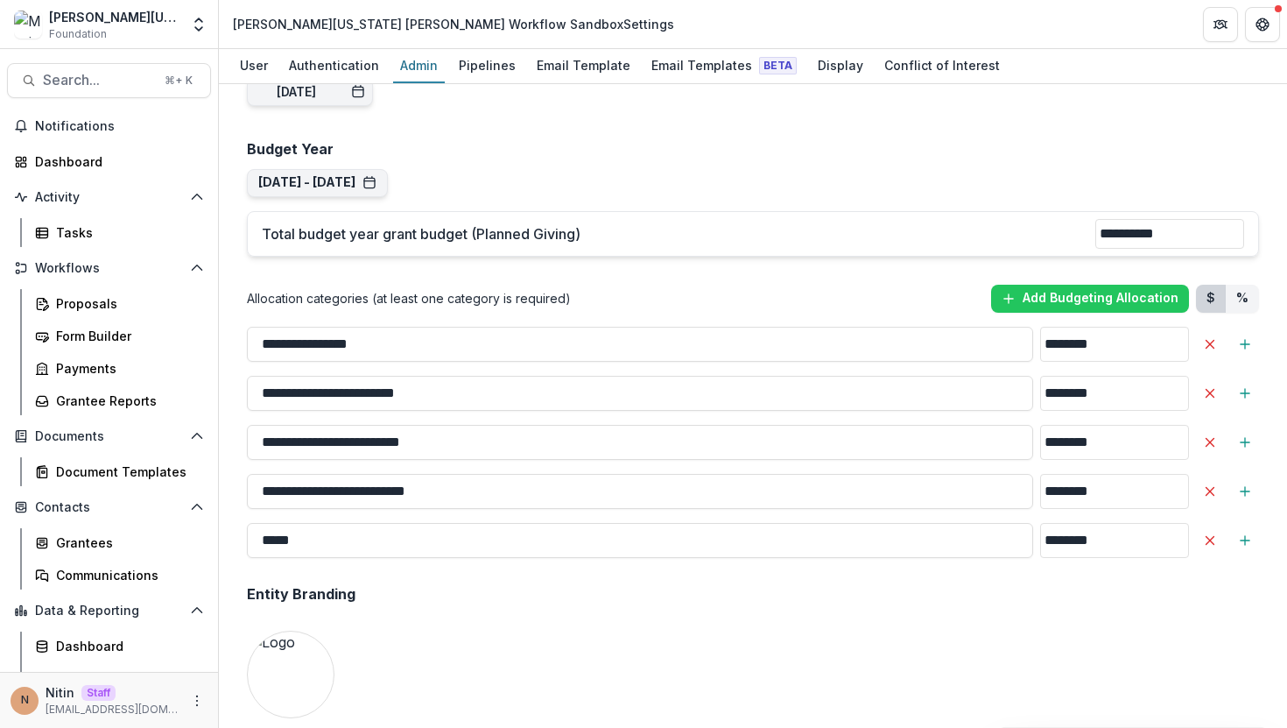
scroll to position [1431, 0]
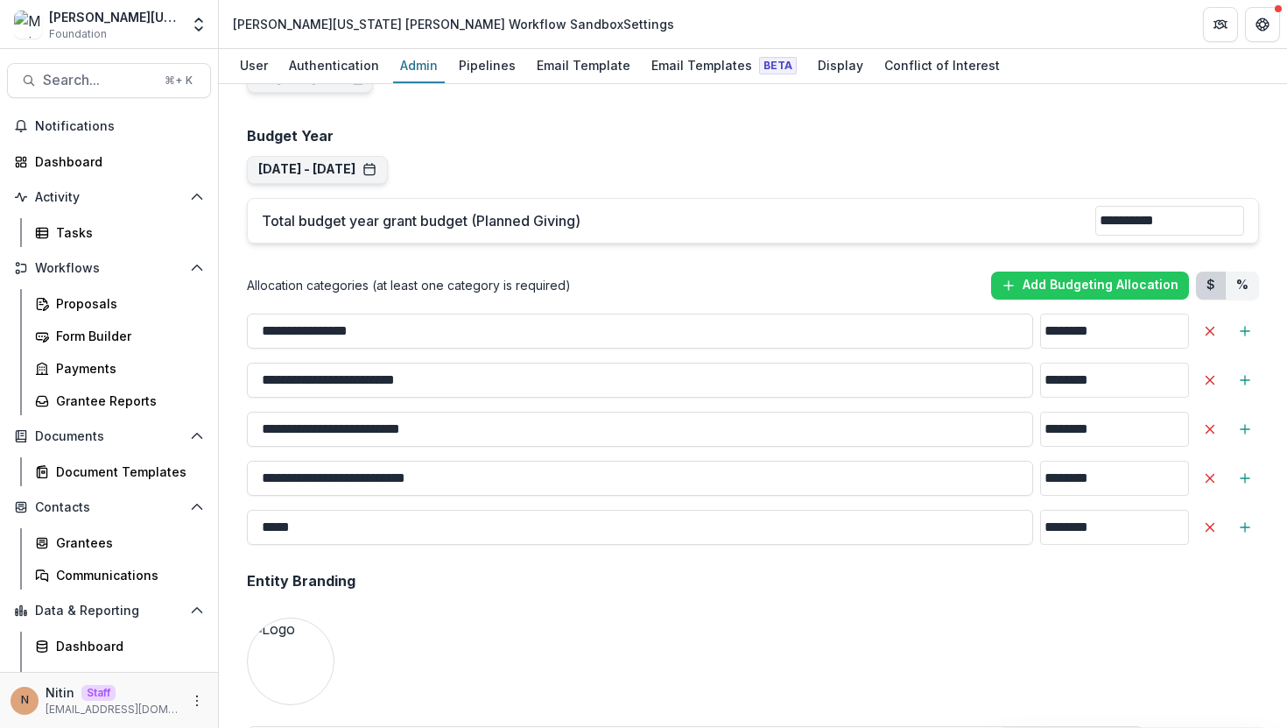
drag, startPoint x: 248, startPoint y: 291, endPoint x: 468, endPoint y: 514, distance: 313.9
click at [468, 513] on div "**********" at bounding box center [753, 319] width 1040 height 3304
click at [468, 514] on div "**********" at bounding box center [753, 319] width 1040 height 3304
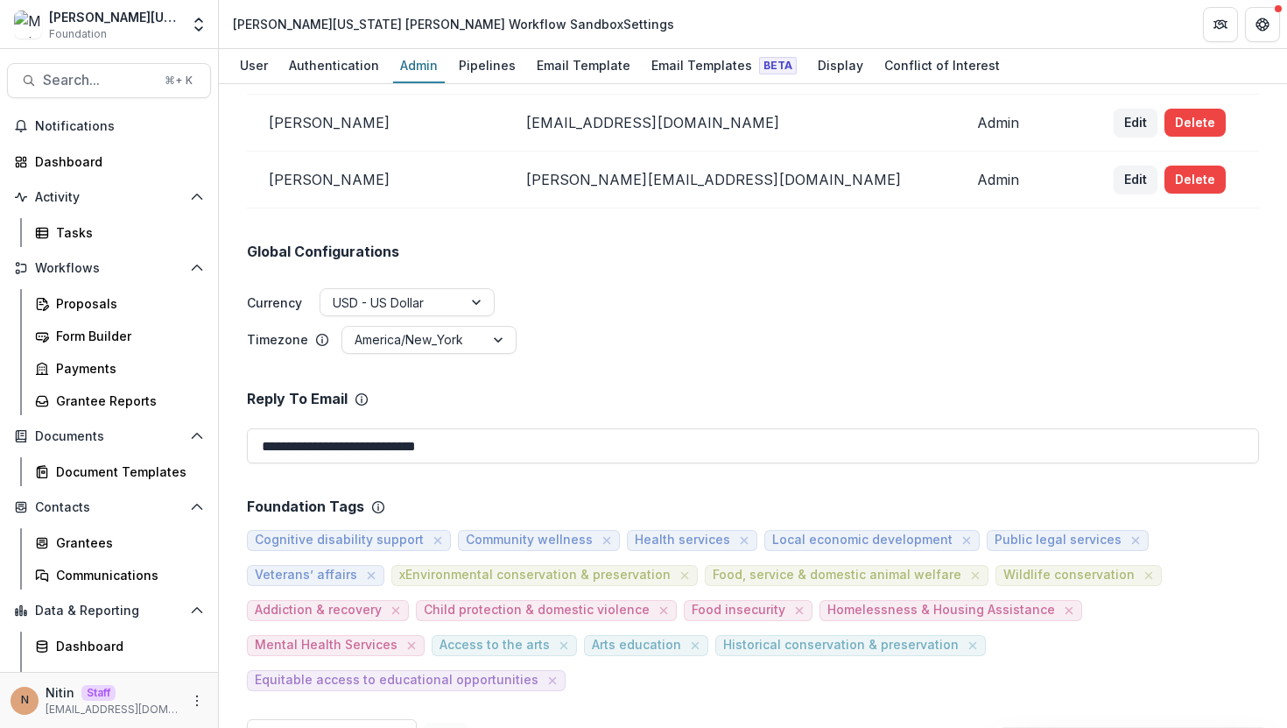
scroll to position [0, 0]
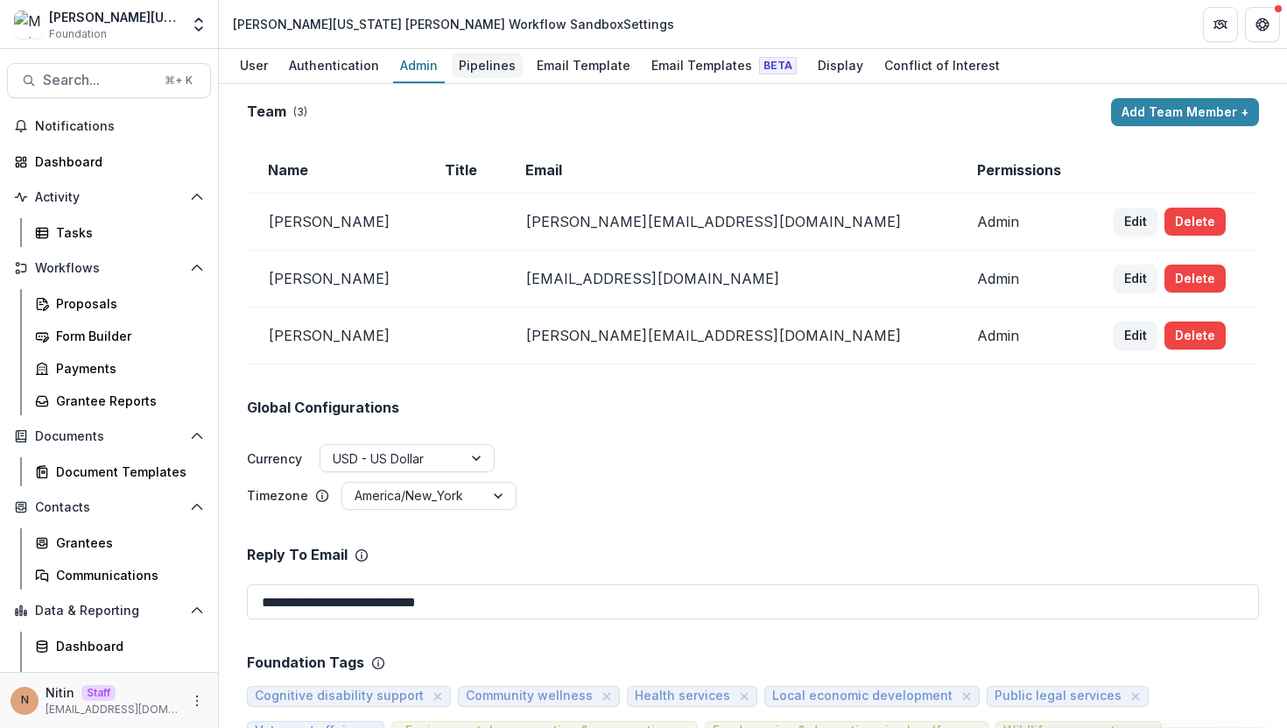
click at [481, 65] on div "Pipelines" at bounding box center [487, 65] width 71 height 25
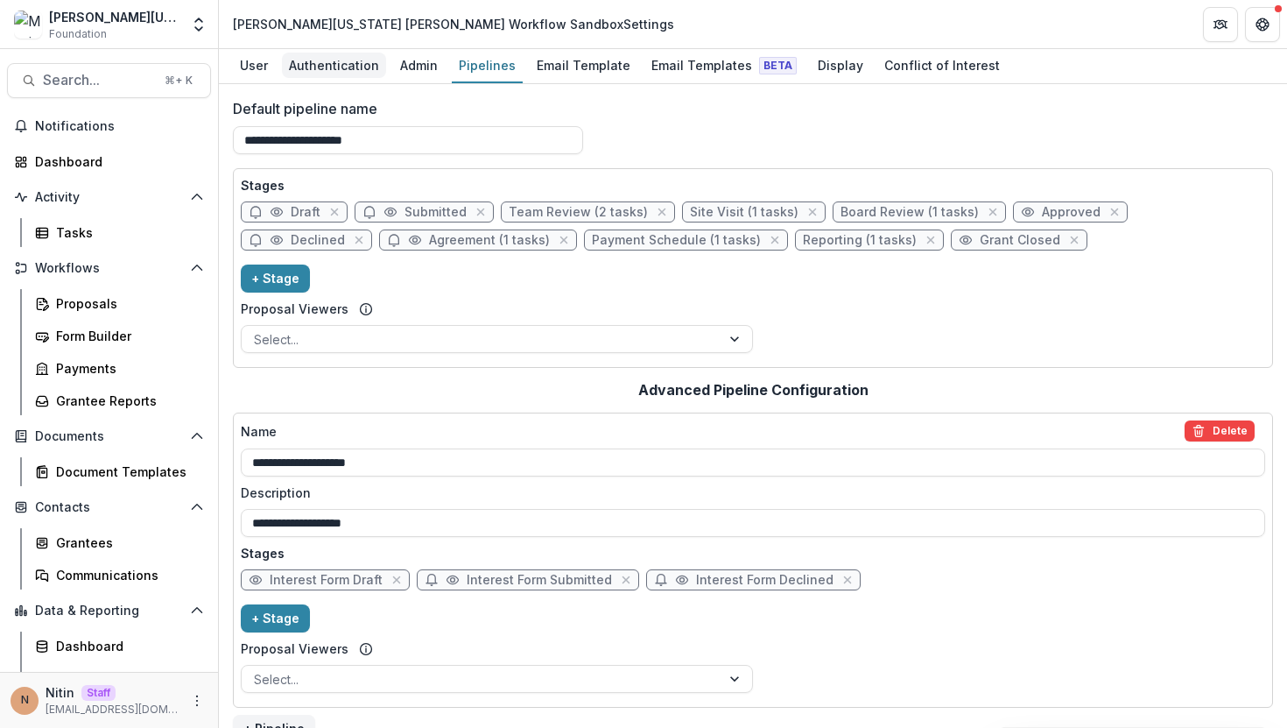
click at [355, 55] on div "Authentication" at bounding box center [334, 65] width 104 height 25
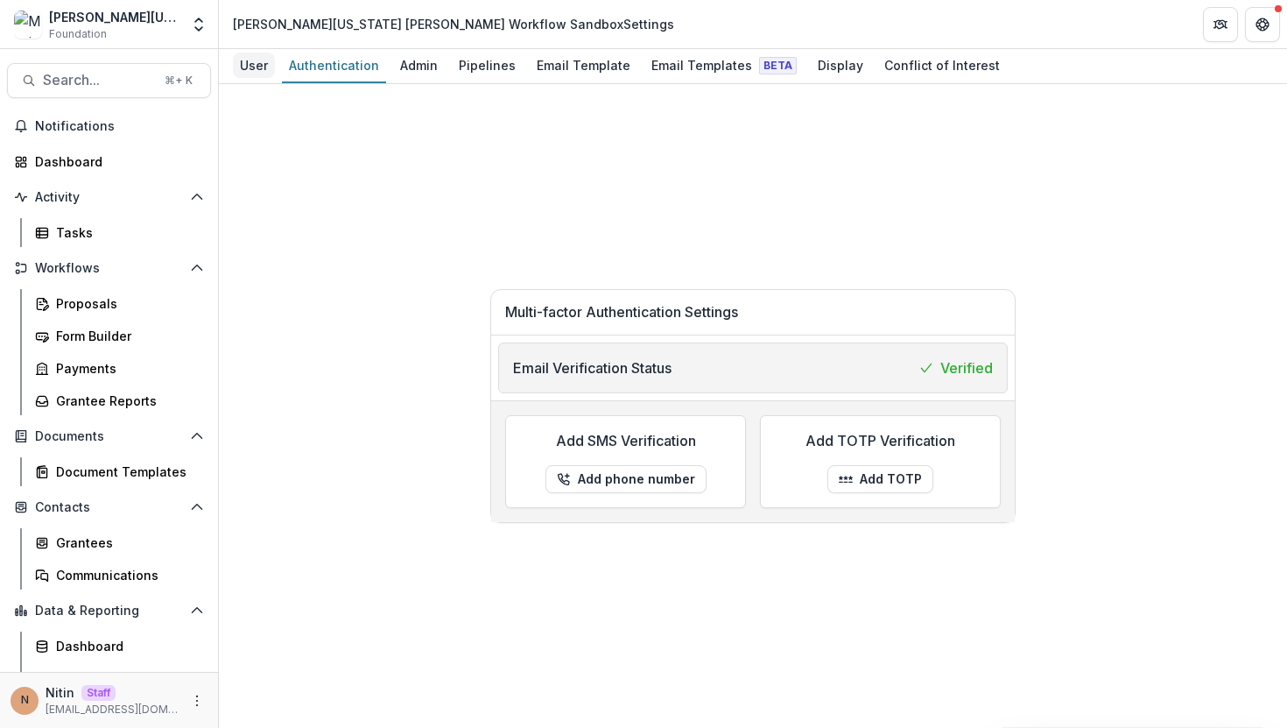
click at [261, 68] on div "User" at bounding box center [254, 65] width 42 height 25
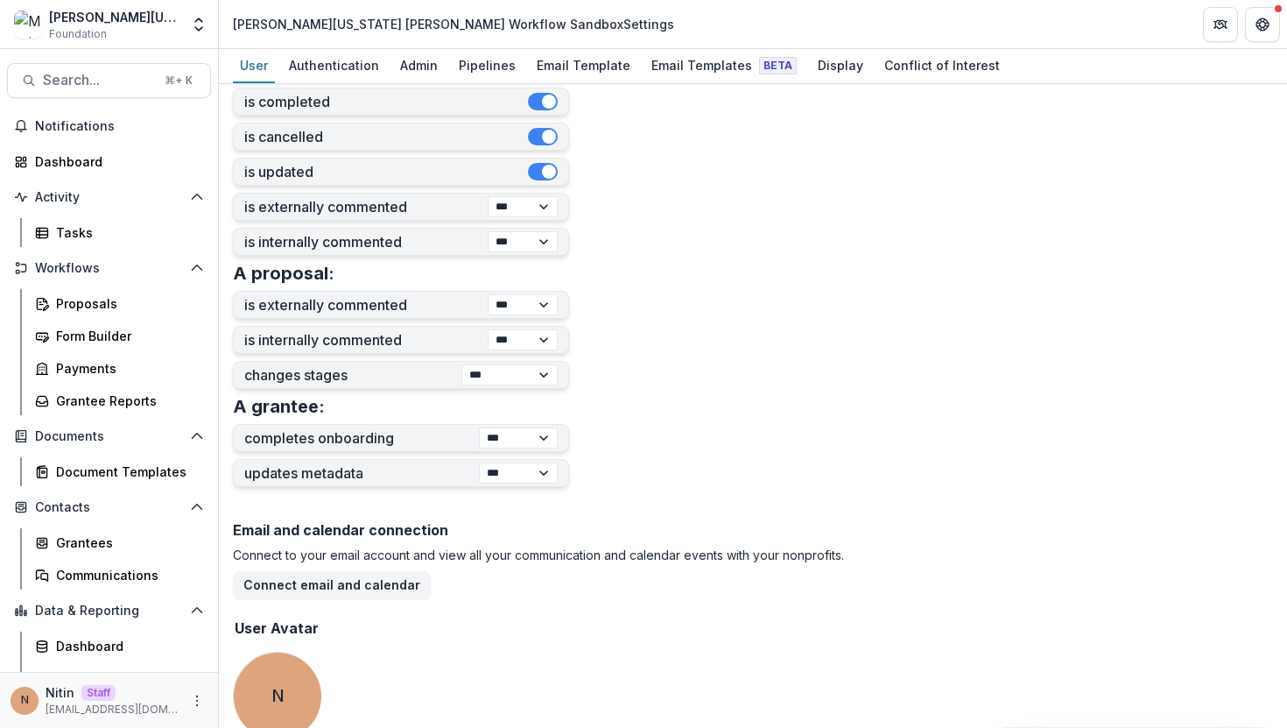
scroll to position [605, 0]
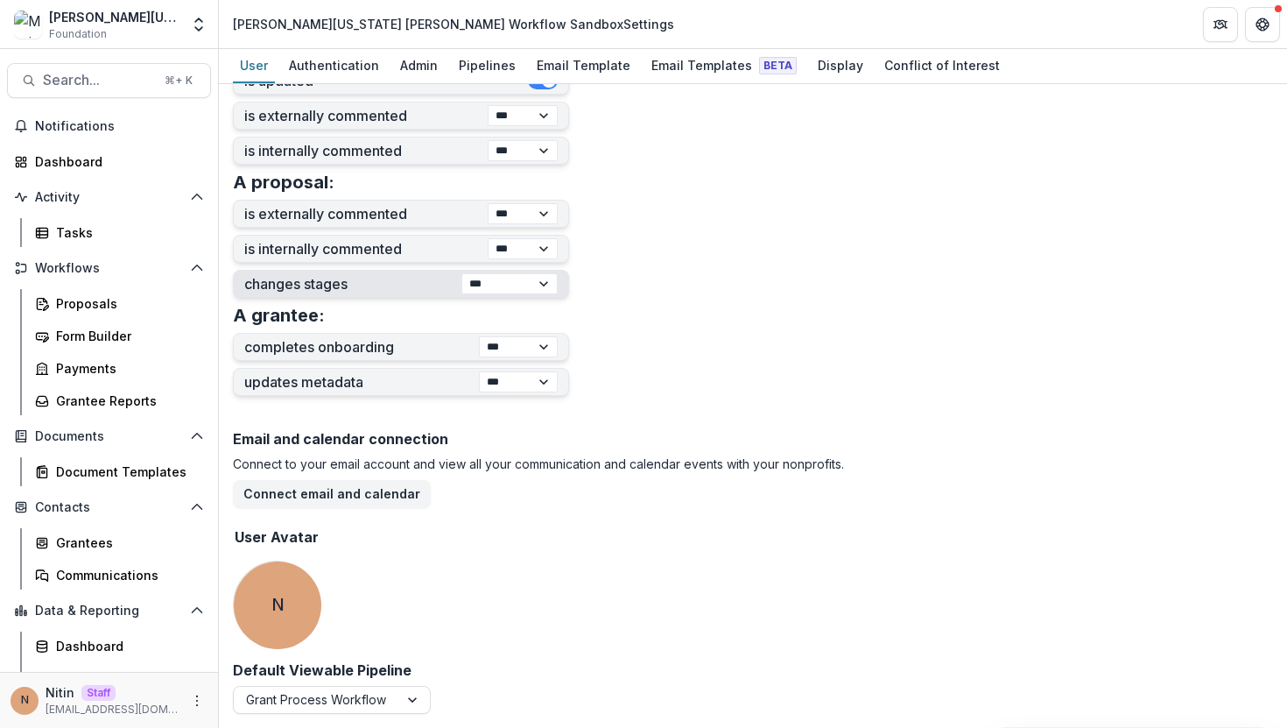
click at [496, 296] on button "**********" at bounding box center [401, 284] width 336 height 28
click at [507, 290] on select "**********" at bounding box center [509, 283] width 96 height 21
click at [825, 65] on div "Display" at bounding box center [841, 65] width 60 height 25
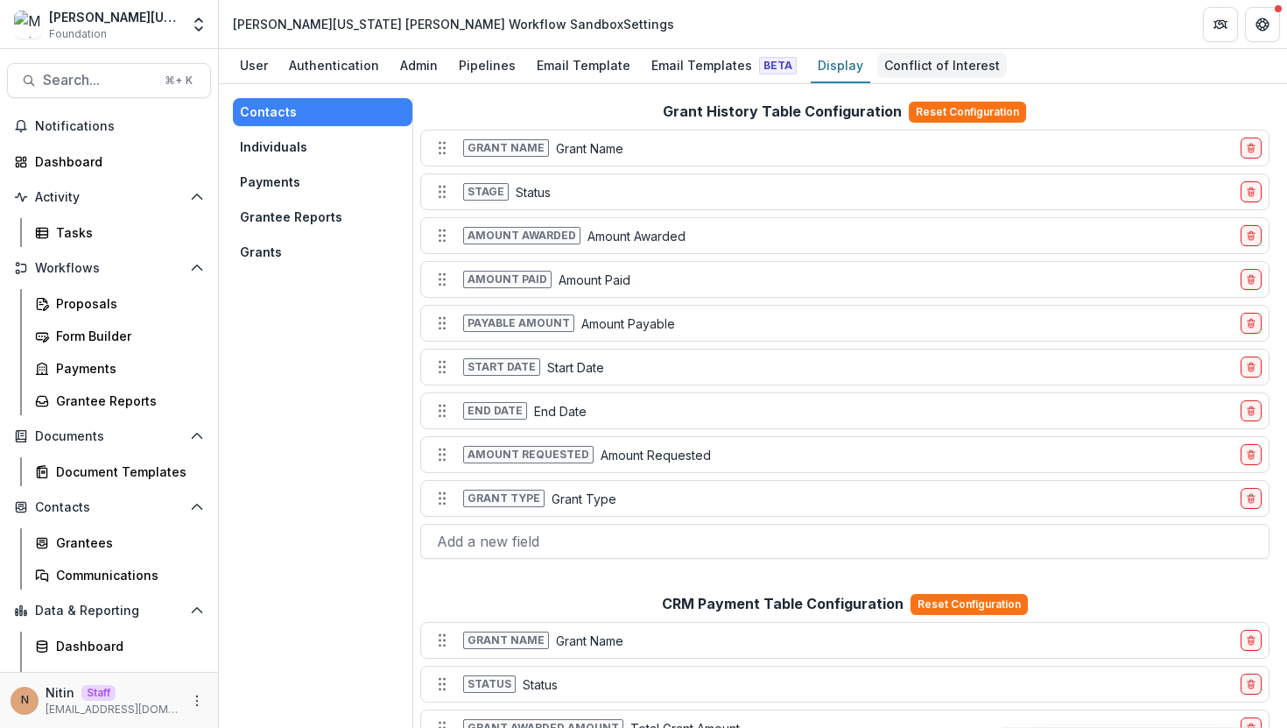
click at [913, 73] on div "Conflict of Interest" at bounding box center [942, 65] width 130 height 25
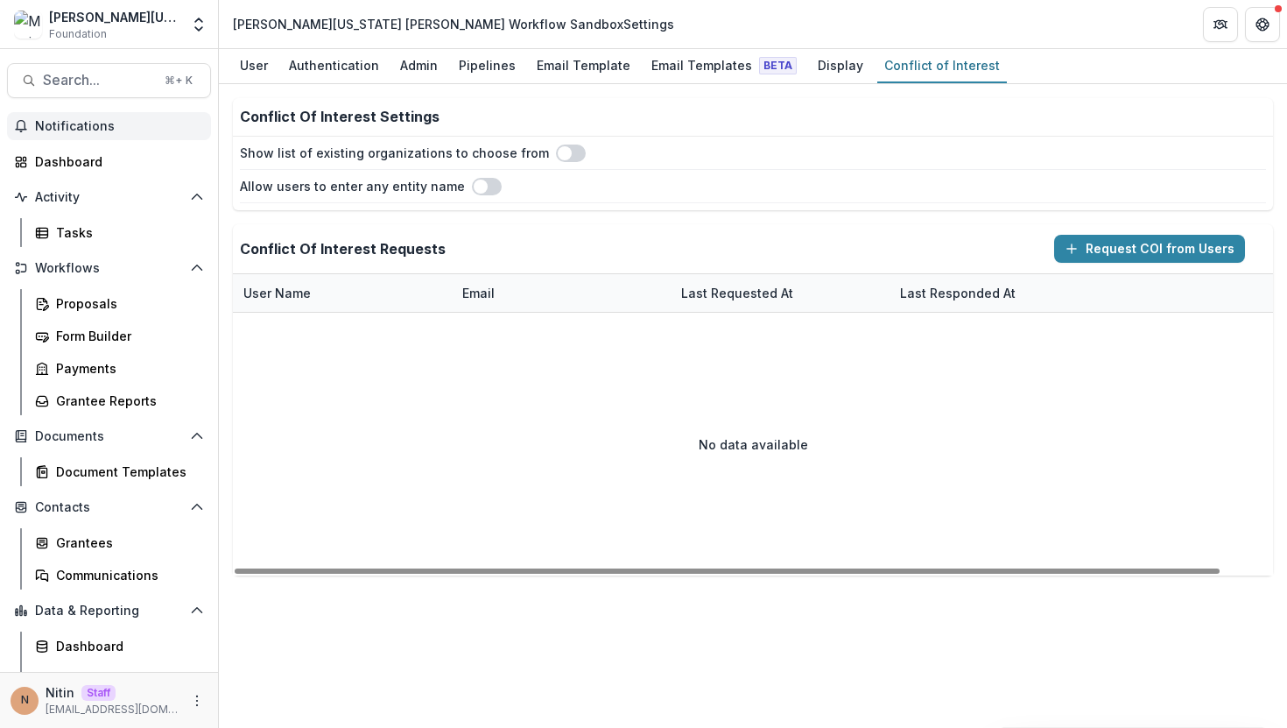
click at [121, 138] on button "Notifications" at bounding box center [109, 126] width 204 height 28
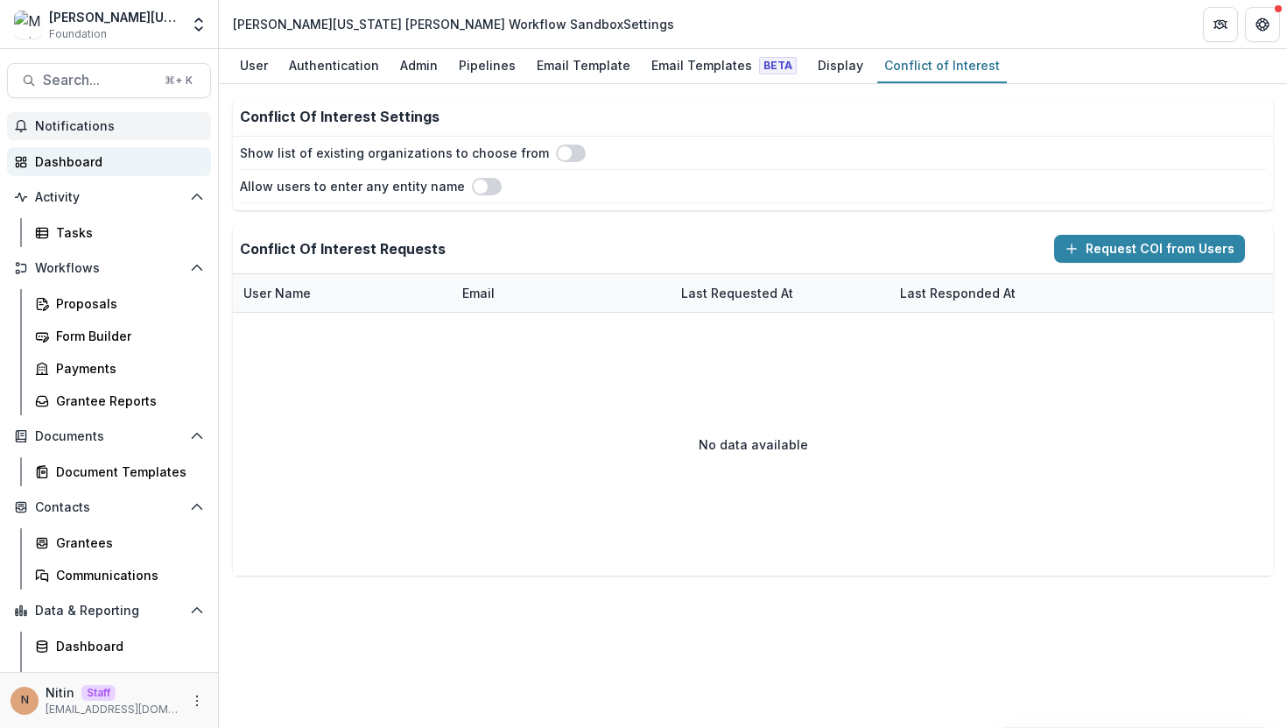
click at [100, 150] on link "Dashboard" at bounding box center [109, 161] width 204 height 29
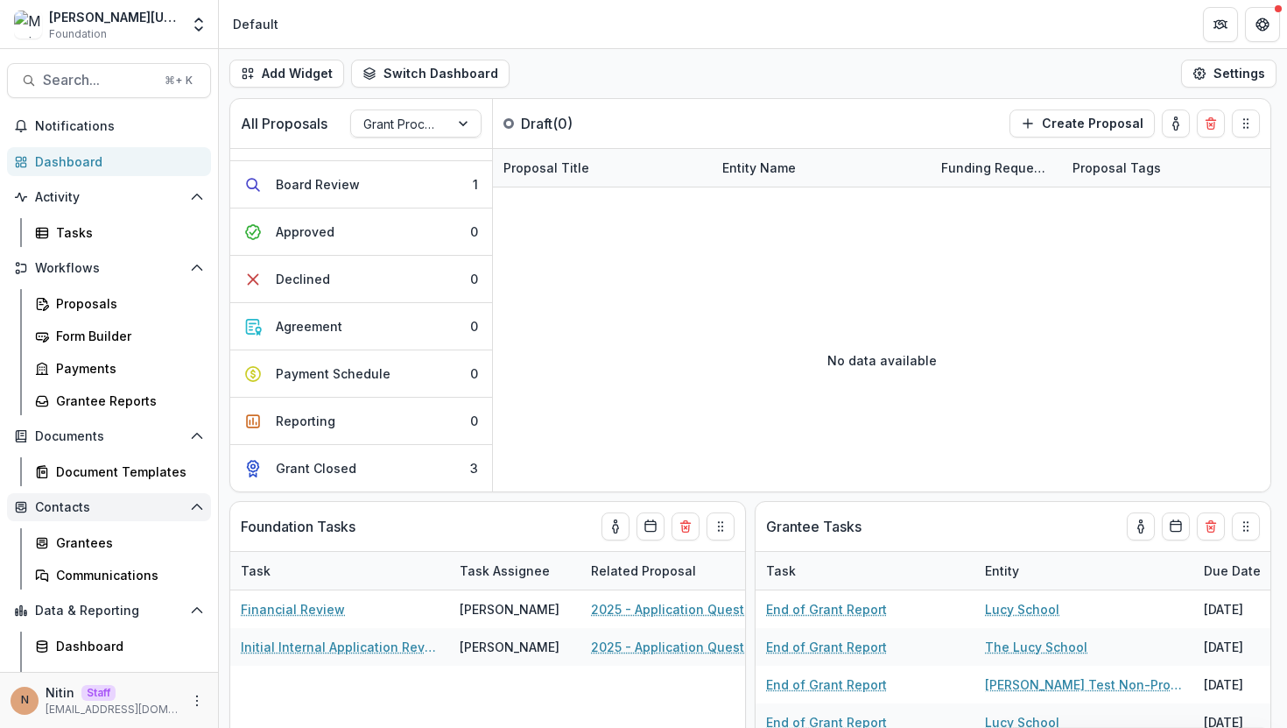
scroll to position [21, 0]
